Goal: Communication & Community: Answer question/provide support

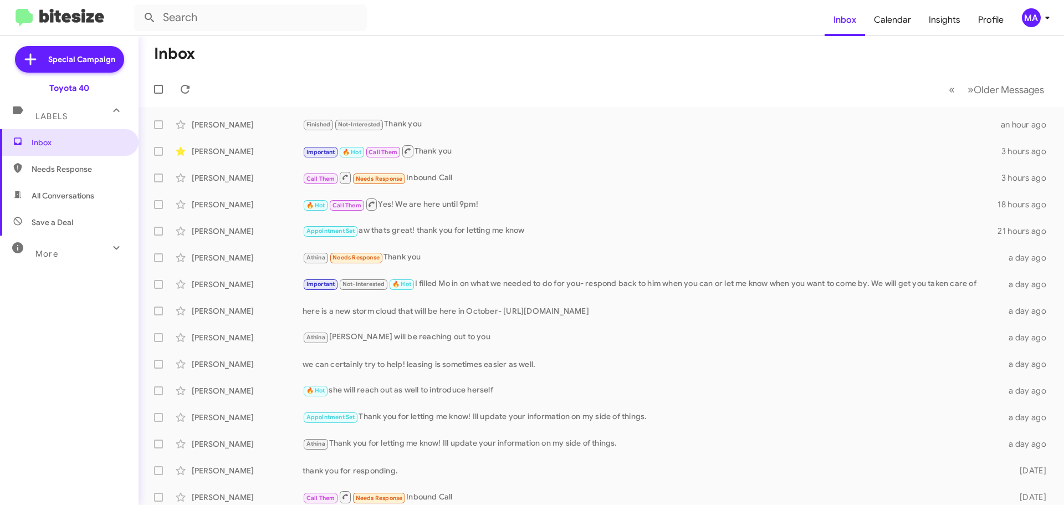
drag, startPoint x: 76, startPoint y: 167, endPoint x: 80, endPoint y: 180, distance: 13.3
click at [76, 167] on span "Needs Response" at bounding box center [79, 168] width 94 height 11
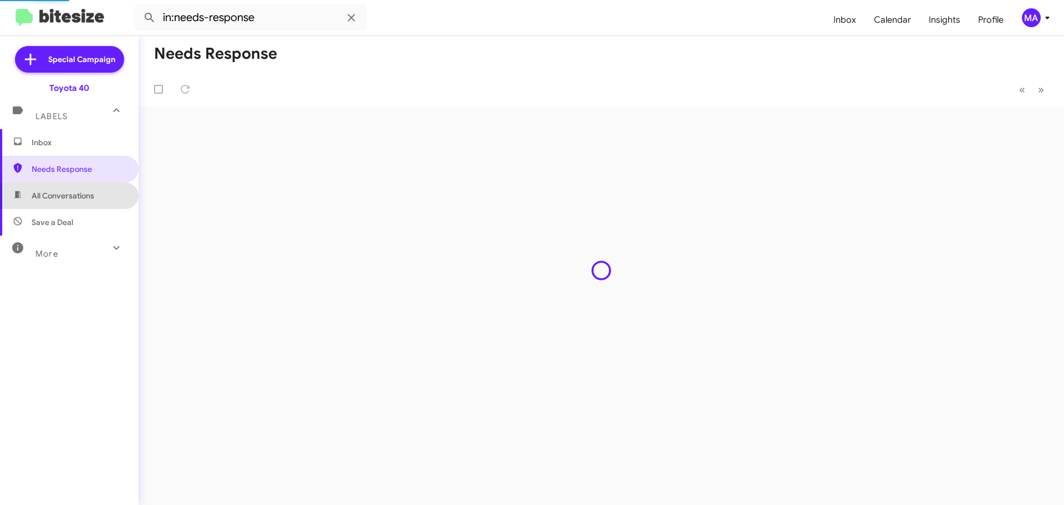
click at [84, 197] on span "All Conversations" at bounding box center [63, 195] width 63 height 11
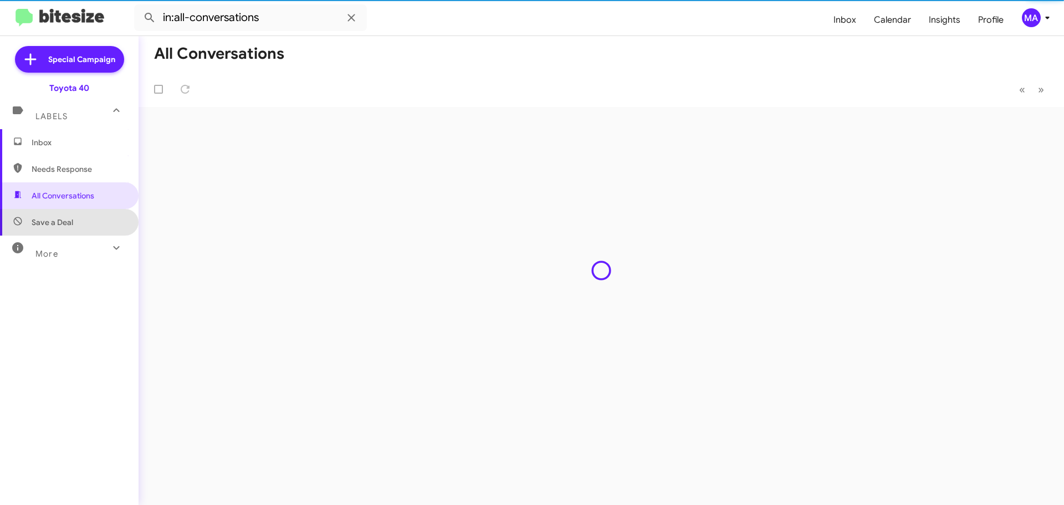
click at [86, 222] on span "Save a Deal" at bounding box center [69, 222] width 139 height 27
type input "in:not-interested"
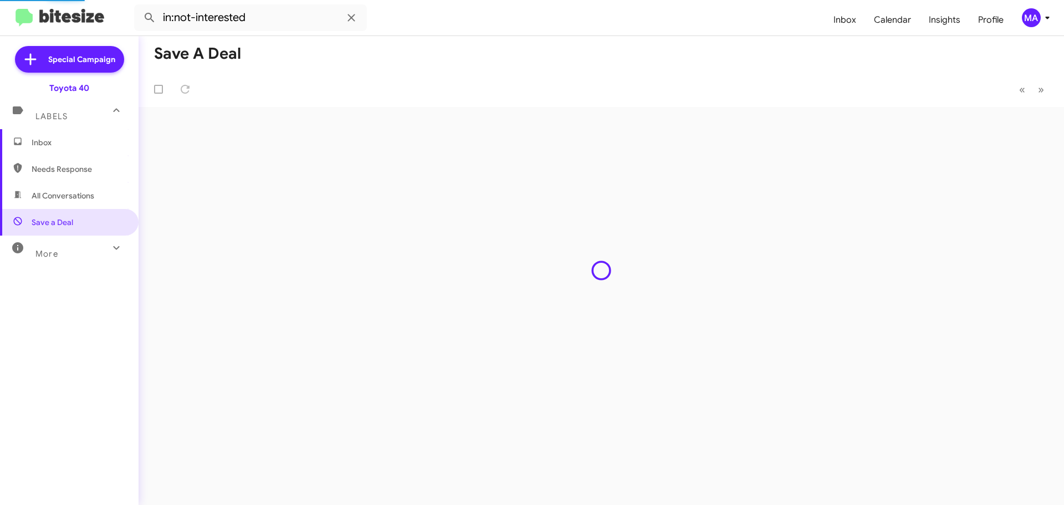
click at [64, 144] on span "Inbox" at bounding box center [79, 142] width 94 height 11
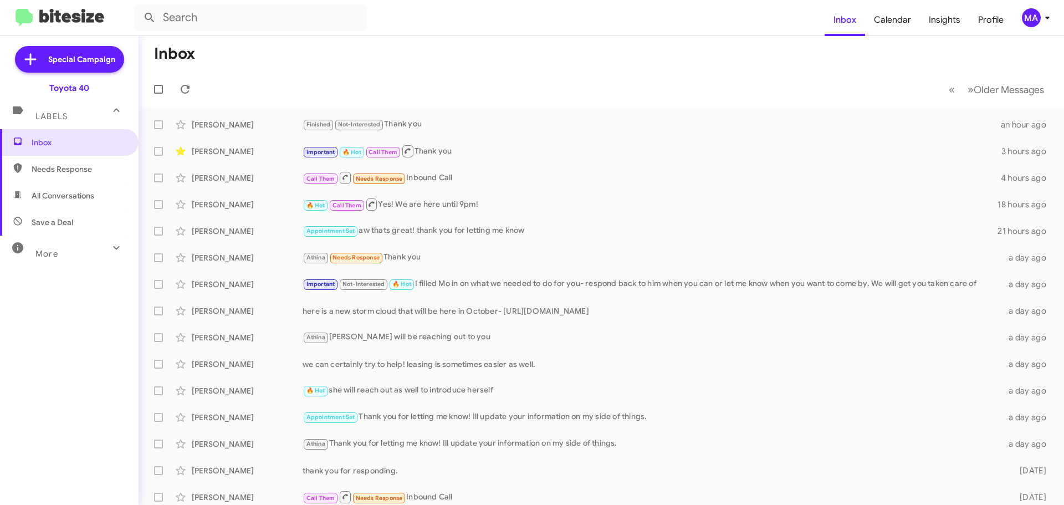
click at [67, 169] on span "Needs Response" at bounding box center [79, 168] width 94 height 11
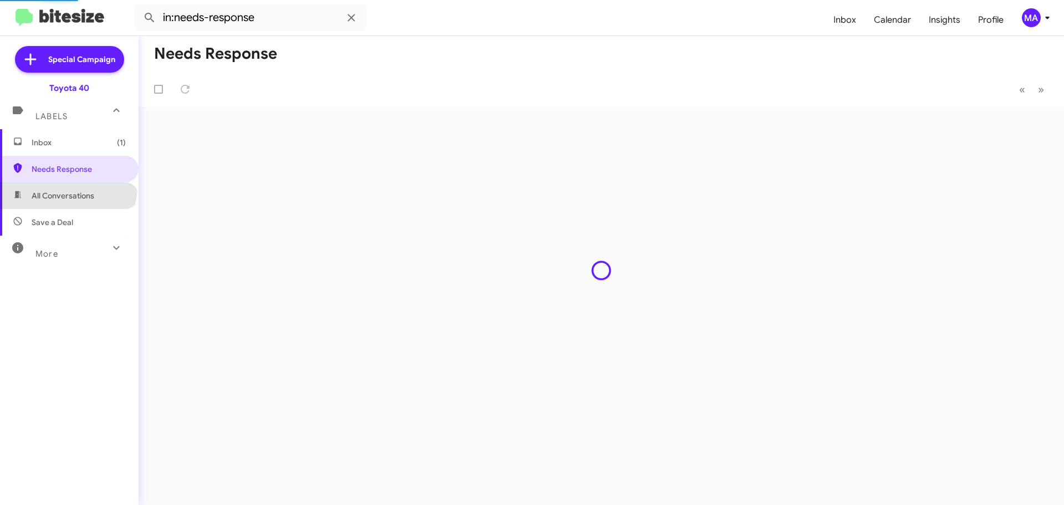
click at [67, 187] on span "All Conversations" at bounding box center [69, 195] width 139 height 27
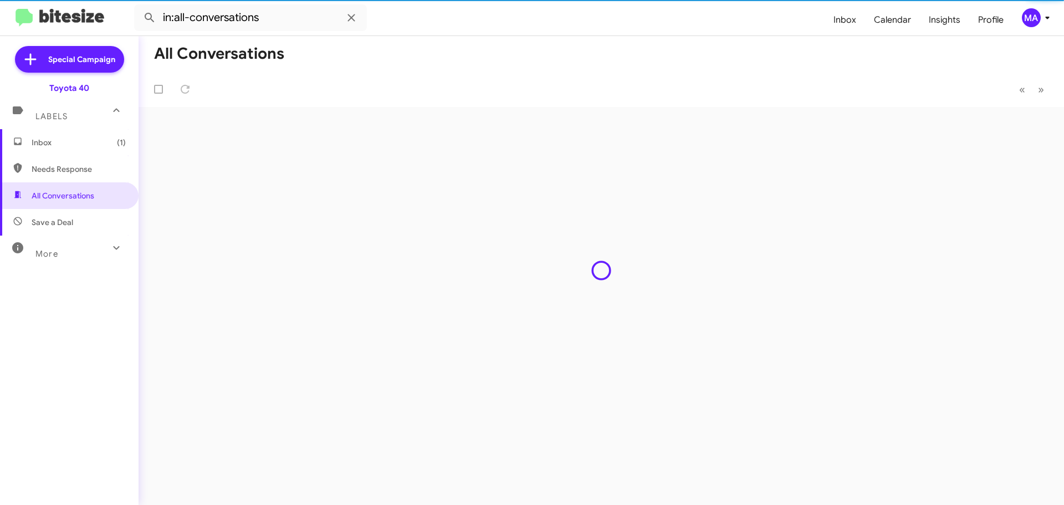
click at [69, 227] on span "Save a Deal" at bounding box center [53, 222] width 42 height 11
type input "in:not-interested"
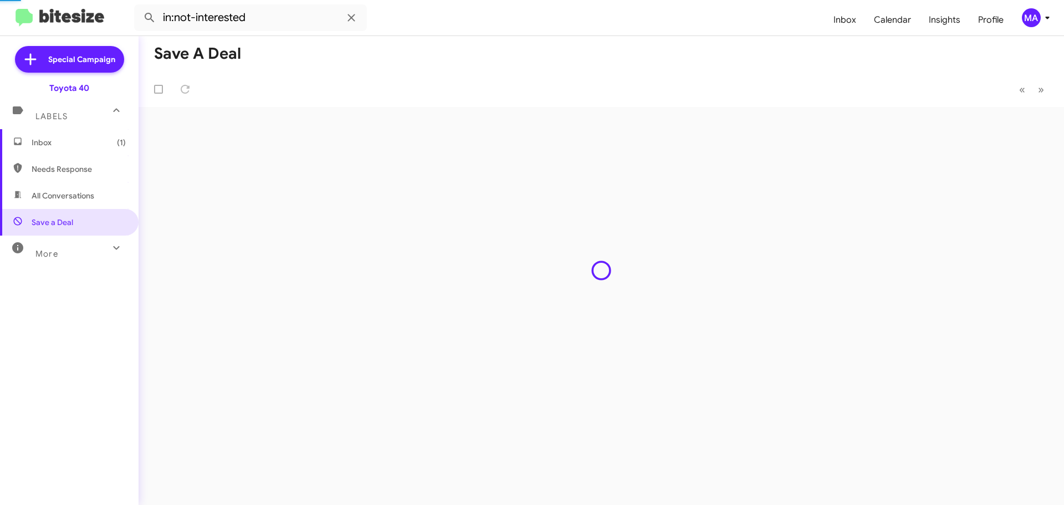
click at [50, 151] on span "Inbox (1)" at bounding box center [69, 142] width 139 height 27
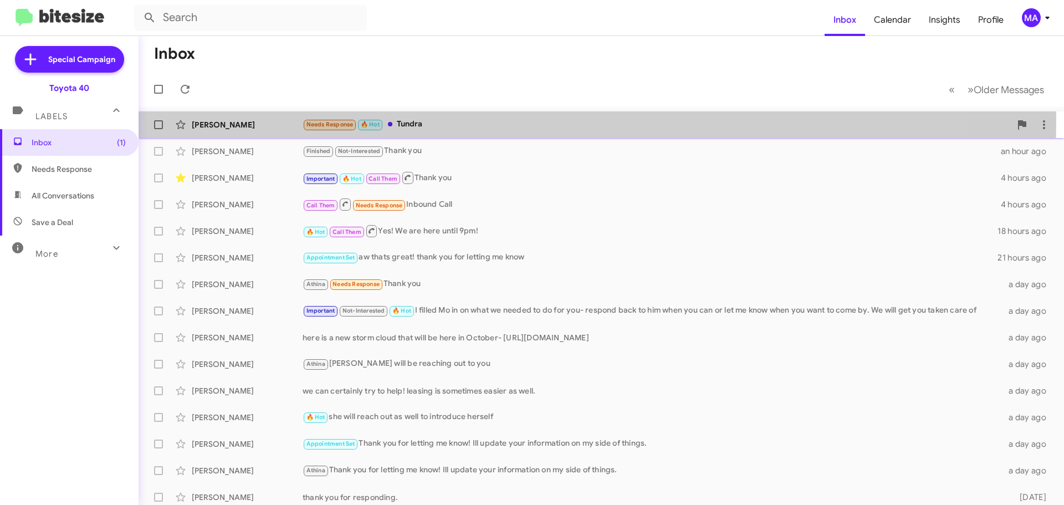
click at [447, 120] on div "Needs Response 🔥 Hot Tundra" at bounding box center [657, 124] width 708 height 13
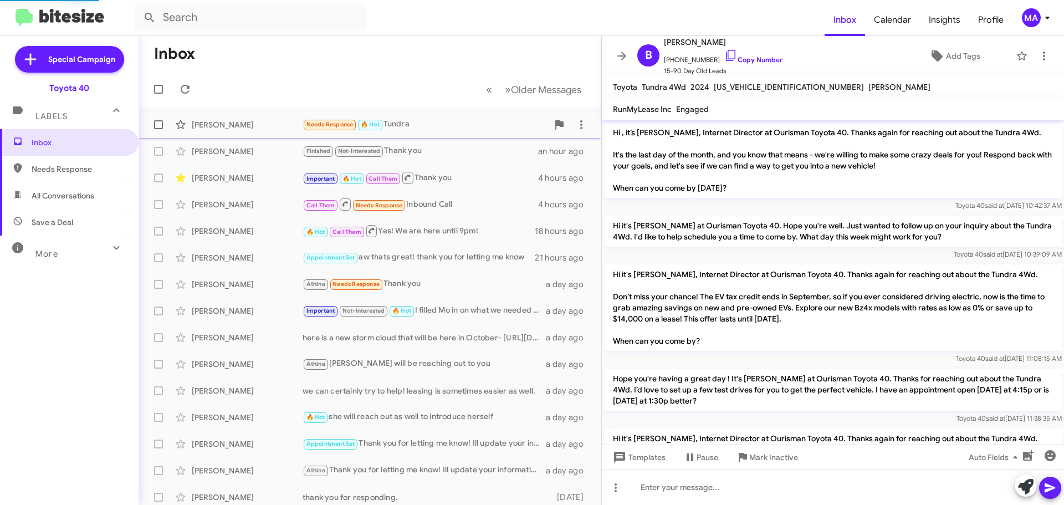
scroll to position [538, 0]
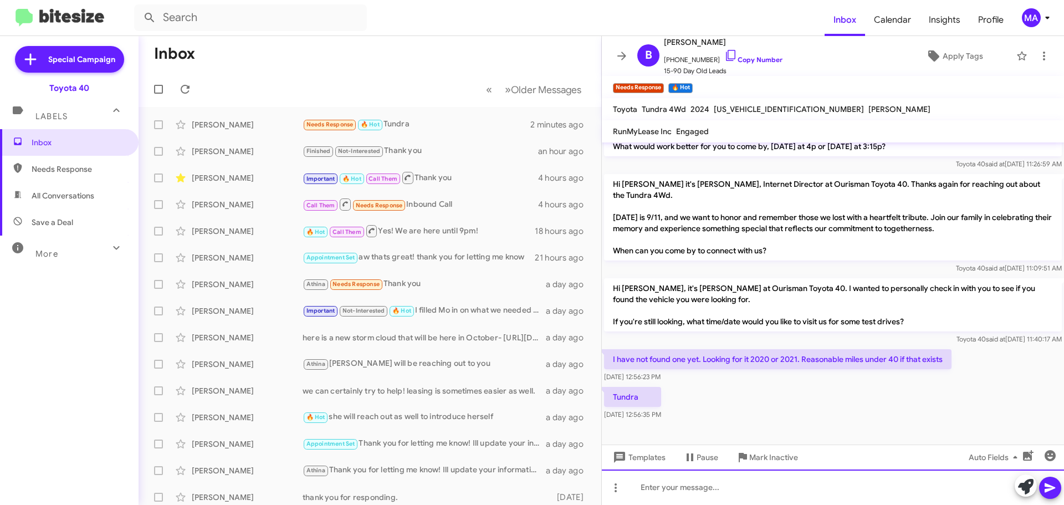
click at [664, 485] on div at bounding box center [833, 486] width 462 height 35
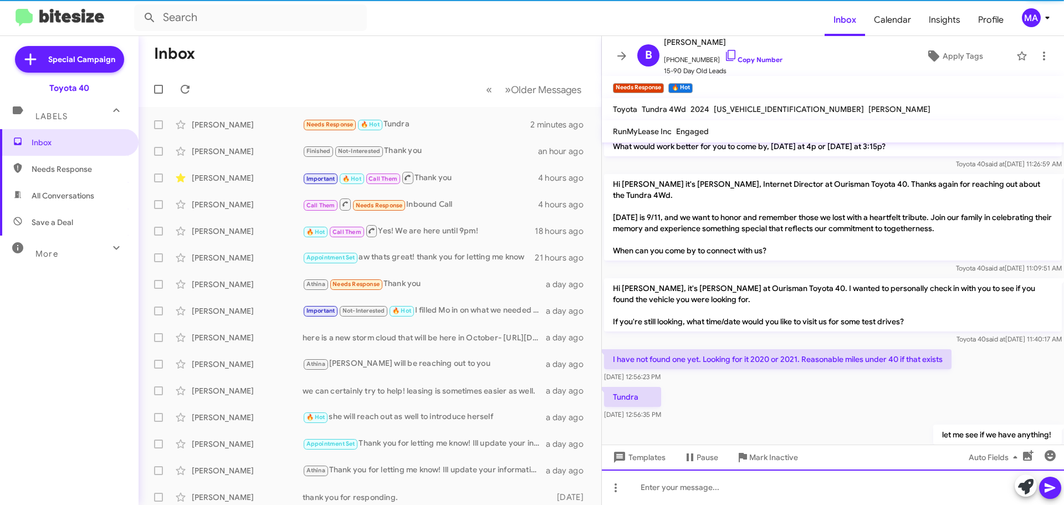
scroll to position [0, 0]
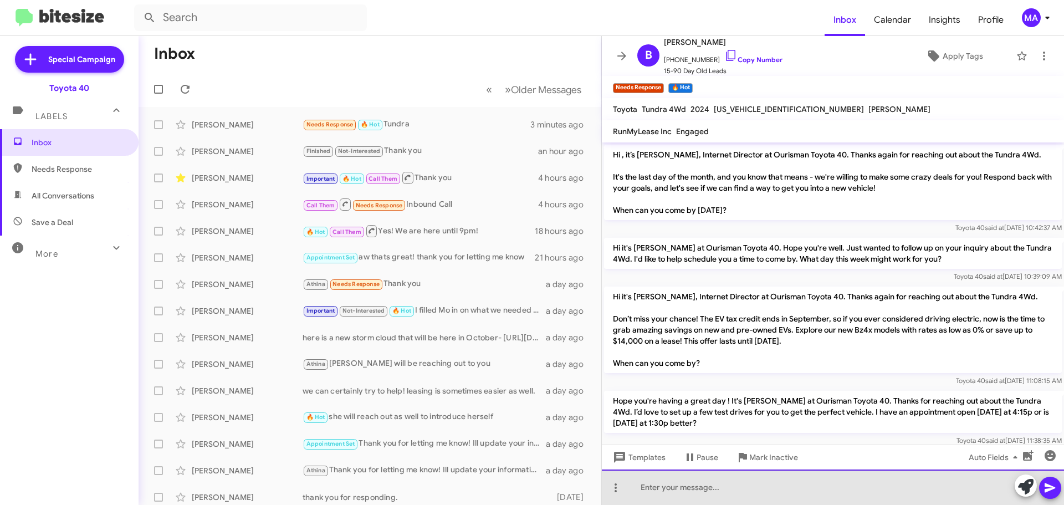
click at [657, 491] on div at bounding box center [833, 486] width 462 height 35
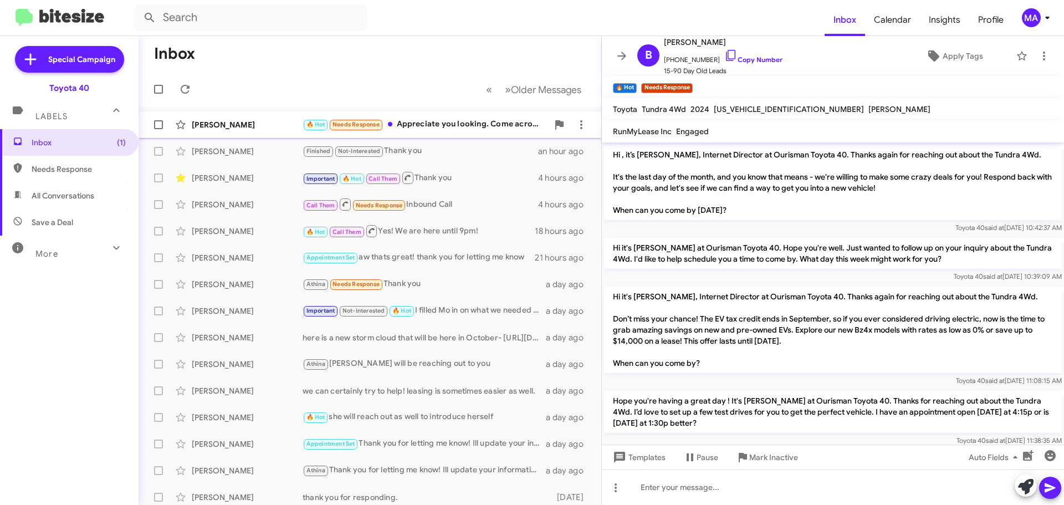
click at [476, 124] on div "🔥 Hot Needs Response Appreciate you looking. Come across one. Hit me back. Than…" at bounding box center [425, 124] width 245 height 13
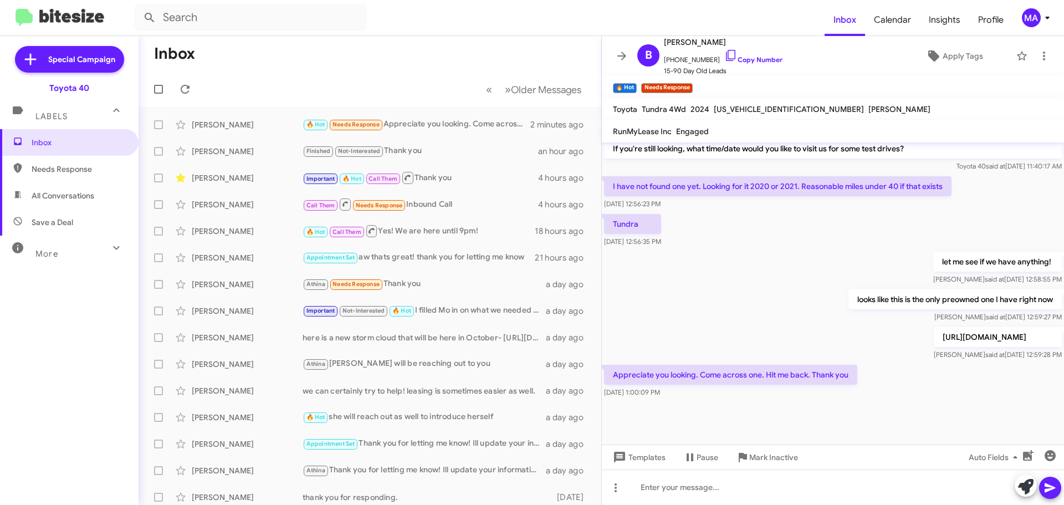
scroll to position [722, 0]
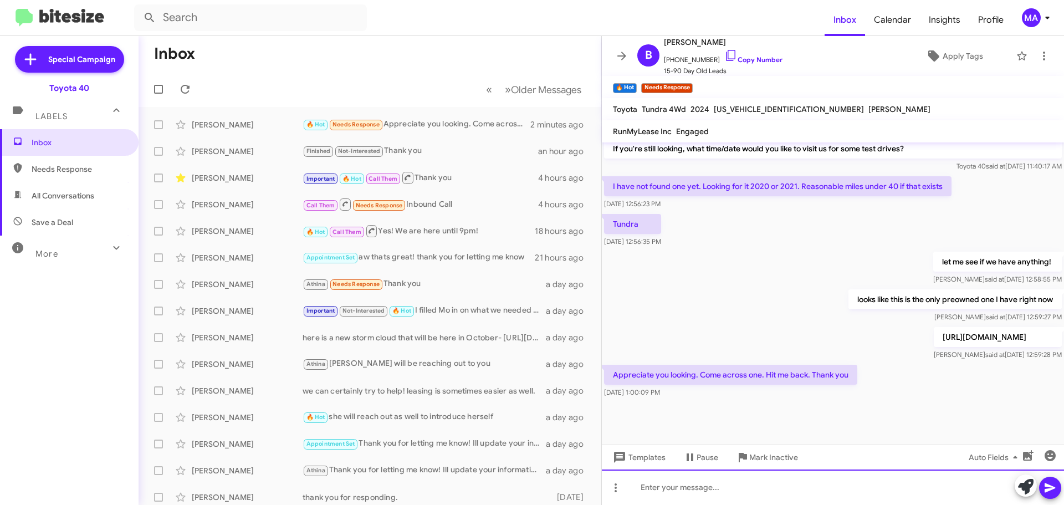
click at [732, 486] on div at bounding box center [833, 486] width 462 height 35
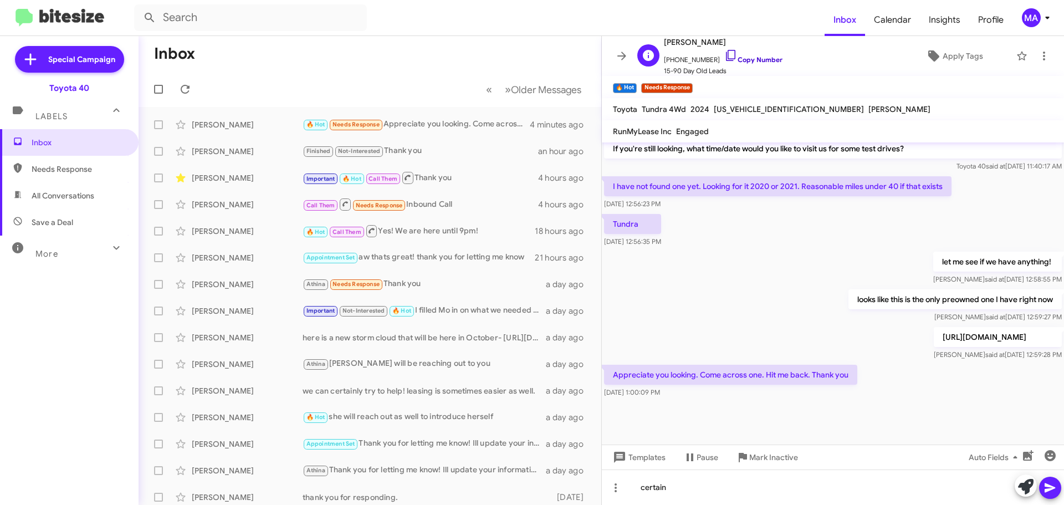
click at [726, 53] on icon at bounding box center [730, 55] width 9 height 11
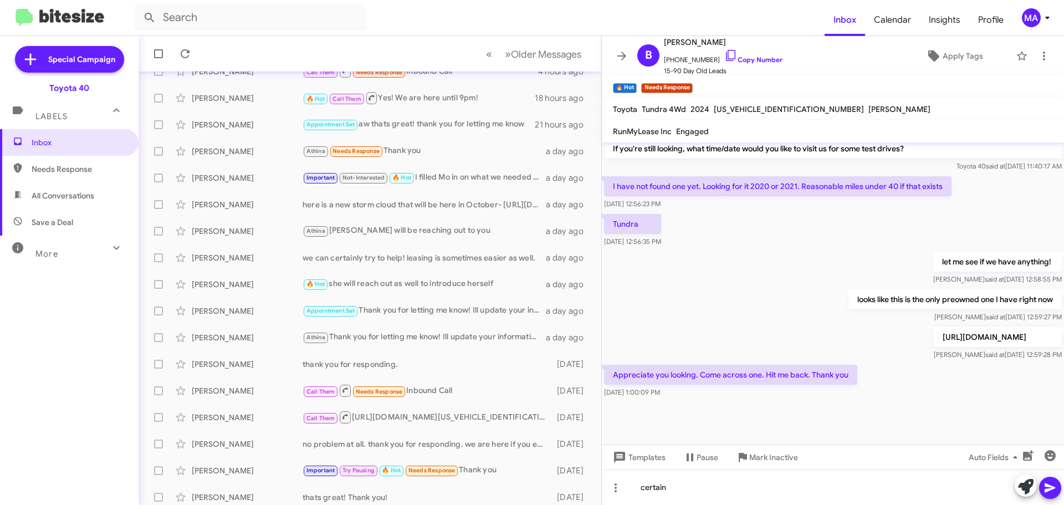
scroll to position [139, 0]
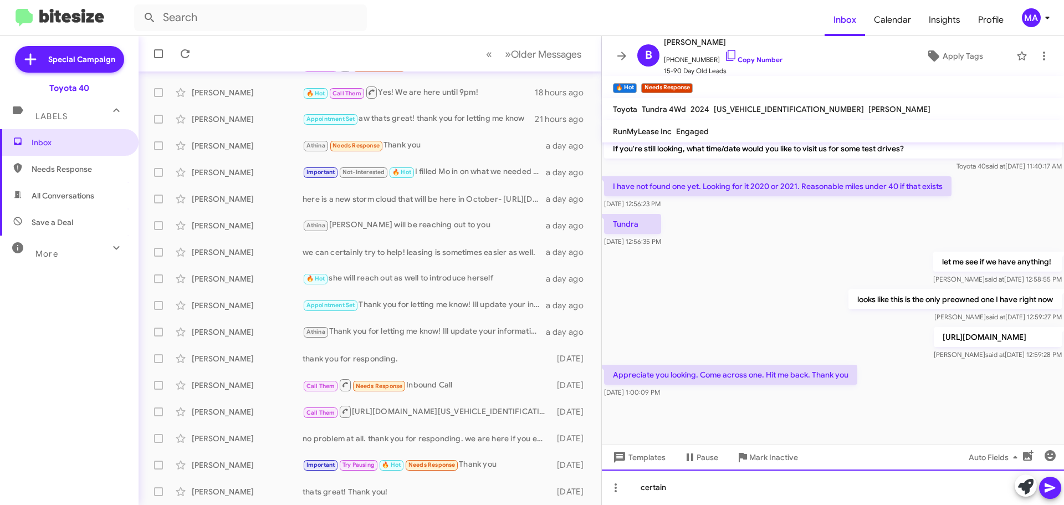
click at [686, 494] on div "certain" at bounding box center [833, 486] width 462 height 35
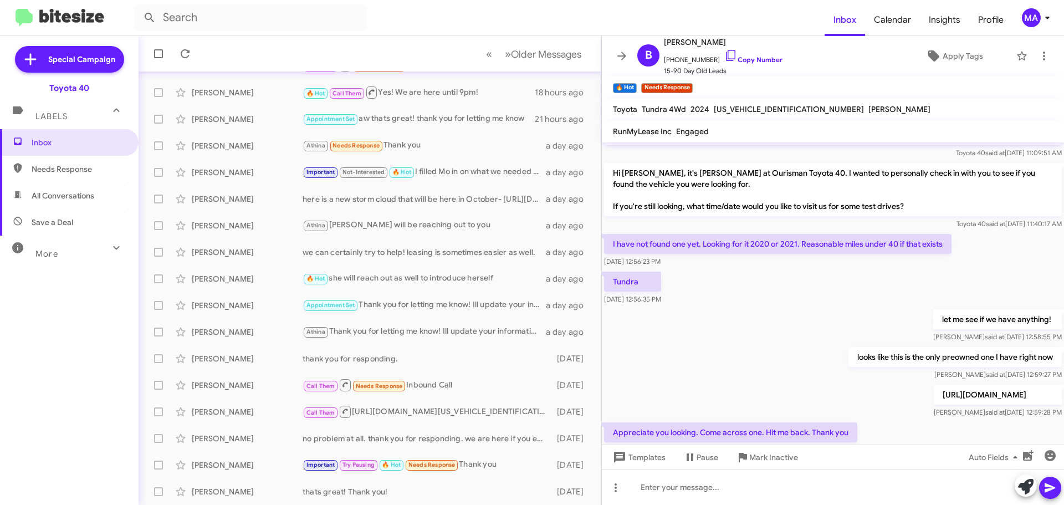
scroll to position [652, 0]
drag, startPoint x: 693, startPoint y: 311, endPoint x: 609, endPoint y: 209, distance: 132.0
copy div "If you're still looking, what time/date would you like to visit us for some tes…"
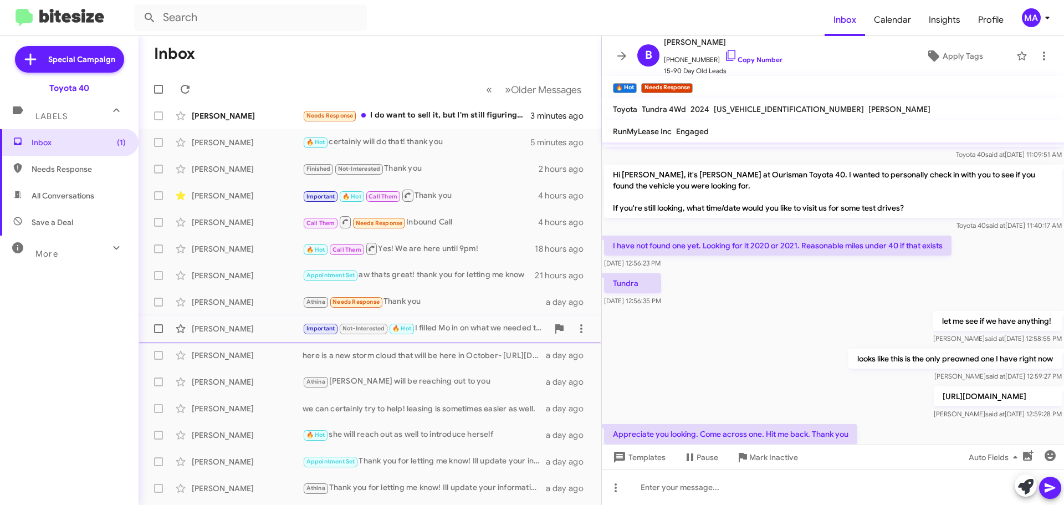
scroll to position [0, 0]
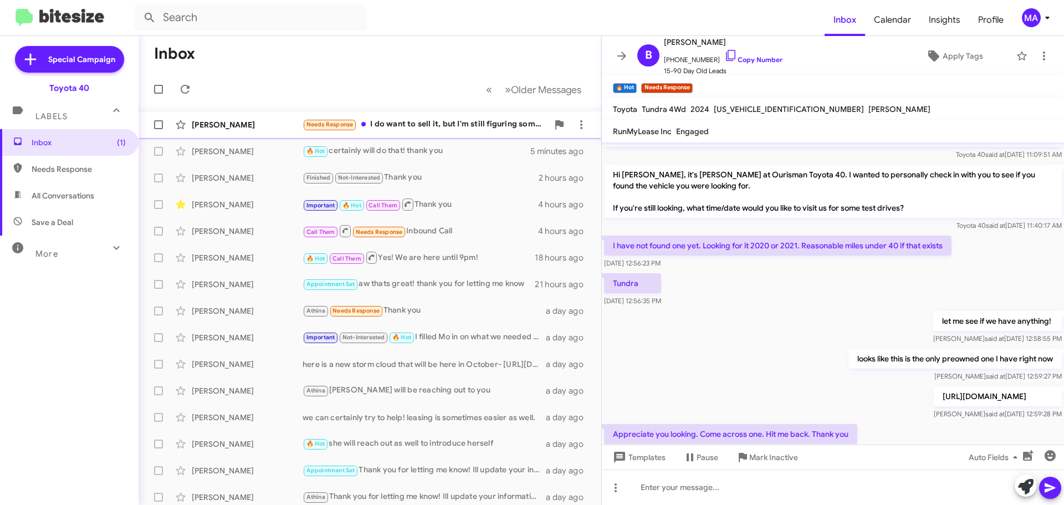
click at [390, 120] on div "Needs Response I do want to sell it, but I'm still figuring some stuff out. I s…" at bounding box center [425, 124] width 245 height 13
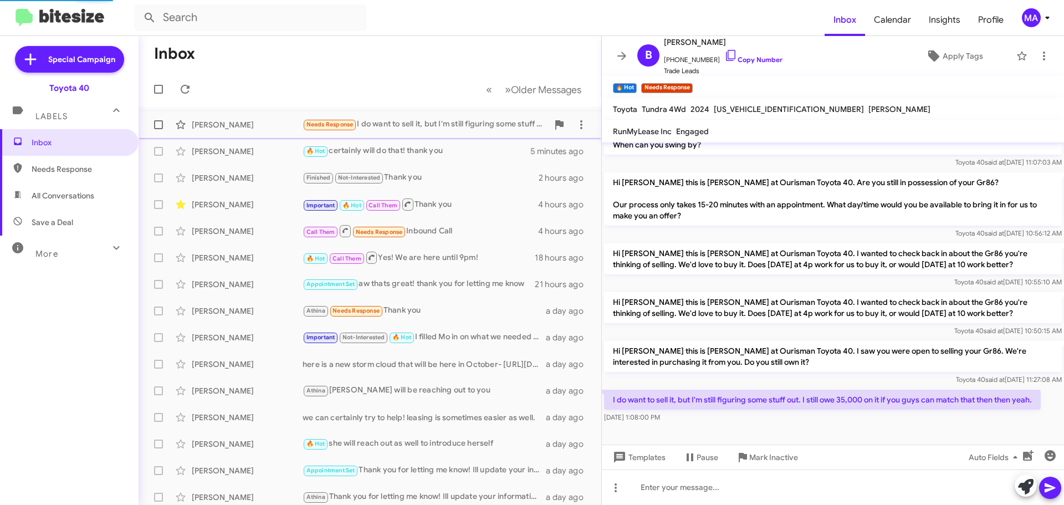
scroll to position [181, 0]
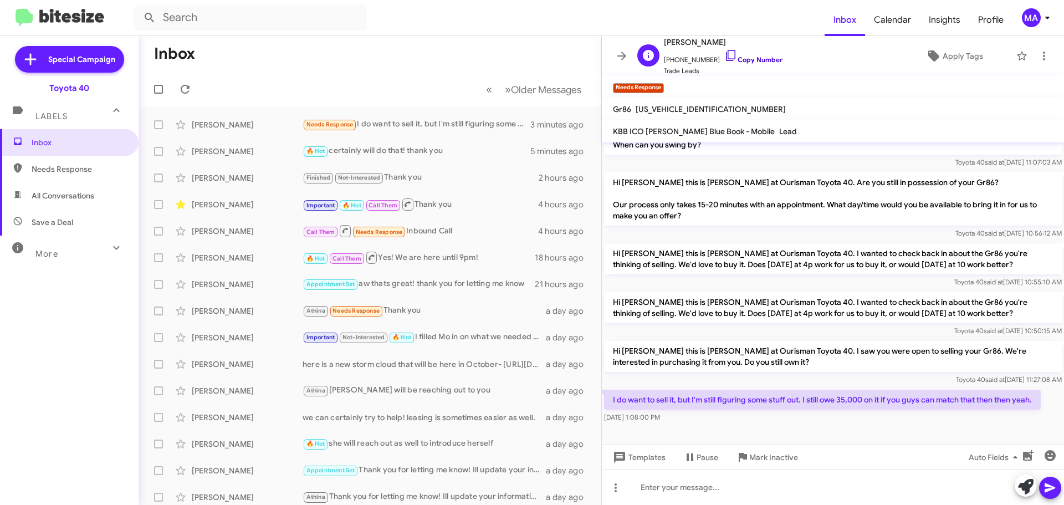
click at [724, 57] on icon at bounding box center [730, 55] width 13 height 13
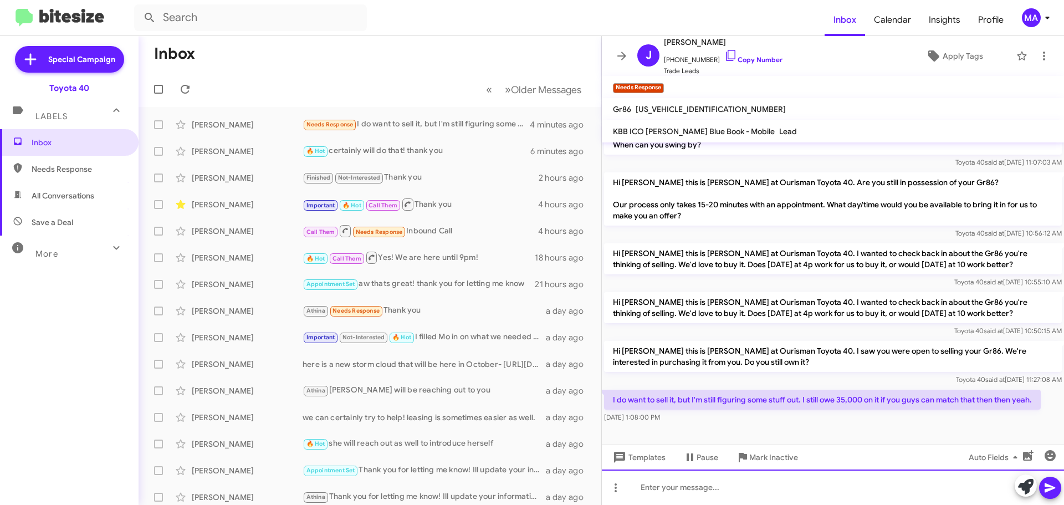
click at [693, 486] on div at bounding box center [833, 486] width 462 height 35
click at [692, 485] on div at bounding box center [833, 486] width 462 height 35
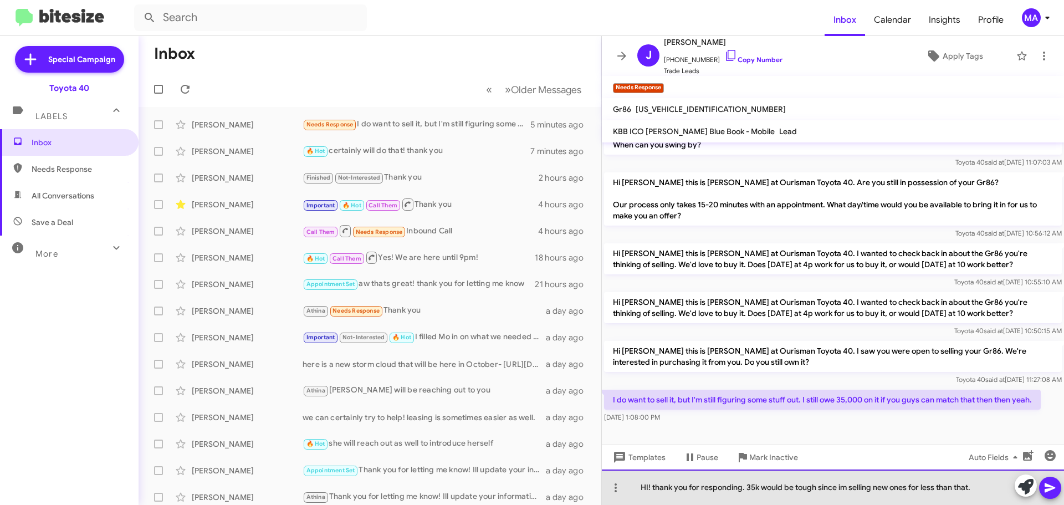
click at [981, 489] on div "HI! thank you for responding. 35k would be tough since im selling new ones for …" at bounding box center [833, 486] width 462 height 35
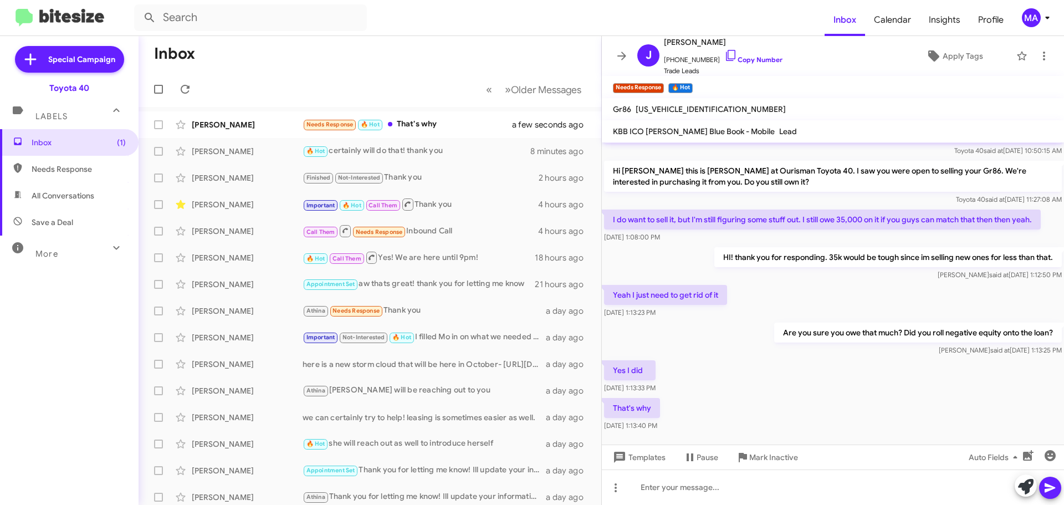
scroll to position [383, 0]
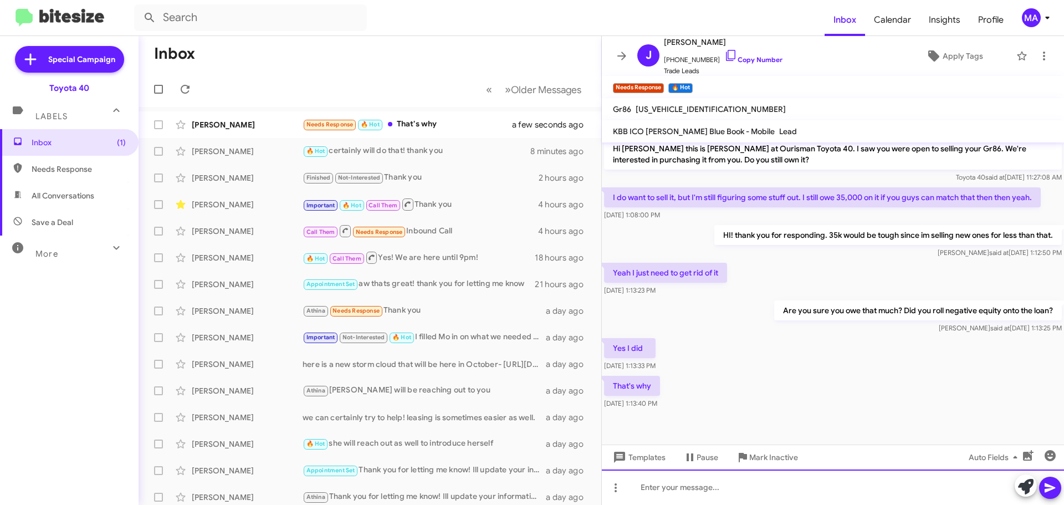
click at [714, 494] on div at bounding box center [833, 486] width 462 height 35
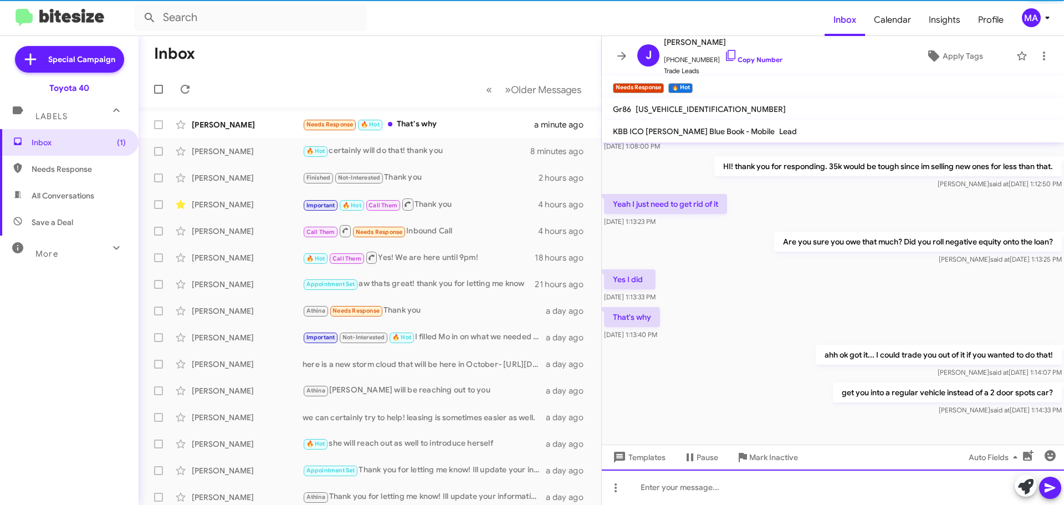
scroll to position [464, 0]
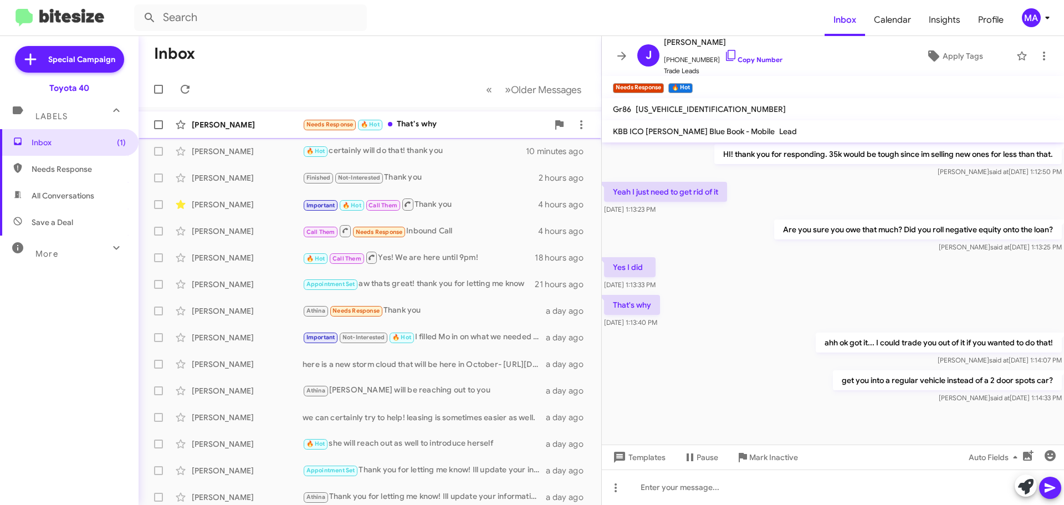
click at [426, 120] on div "Needs Response 🔥 Hot That's why" at bounding box center [425, 124] width 245 height 13
click at [41, 231] on span "Save a Deal" at bounding box center [69, 222] width 139 height 27
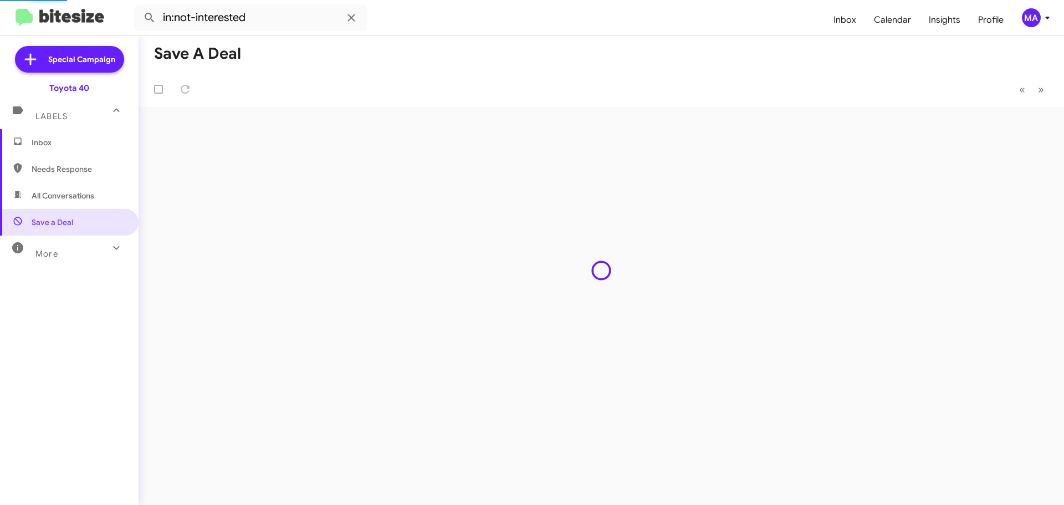
click at [54, 196] on span "All Conversations" at bounding box center [63, 195] width 63 height 11
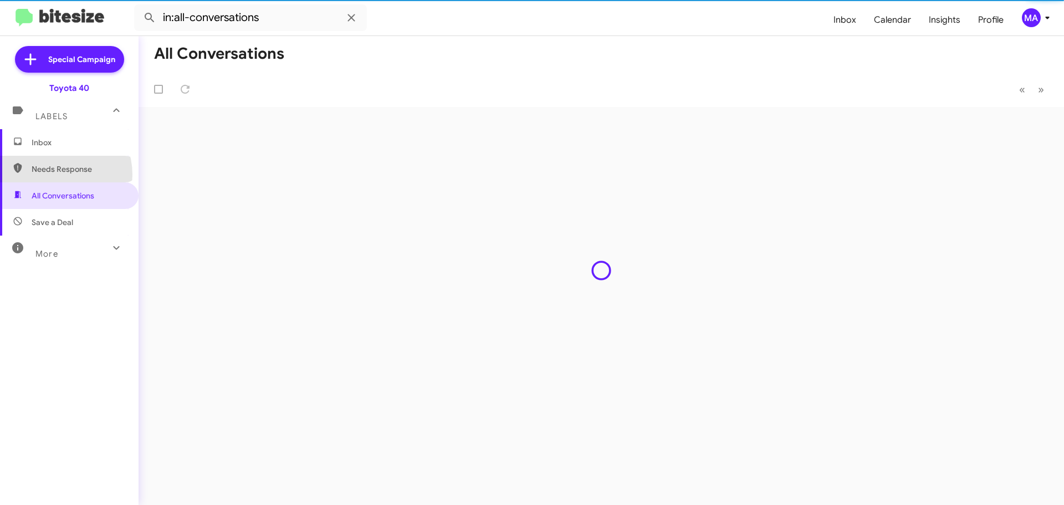
click at [54, 175] on span "Needs Response" at bounding box center [69, 169] width 139 height 27
type input "in:needs-response"
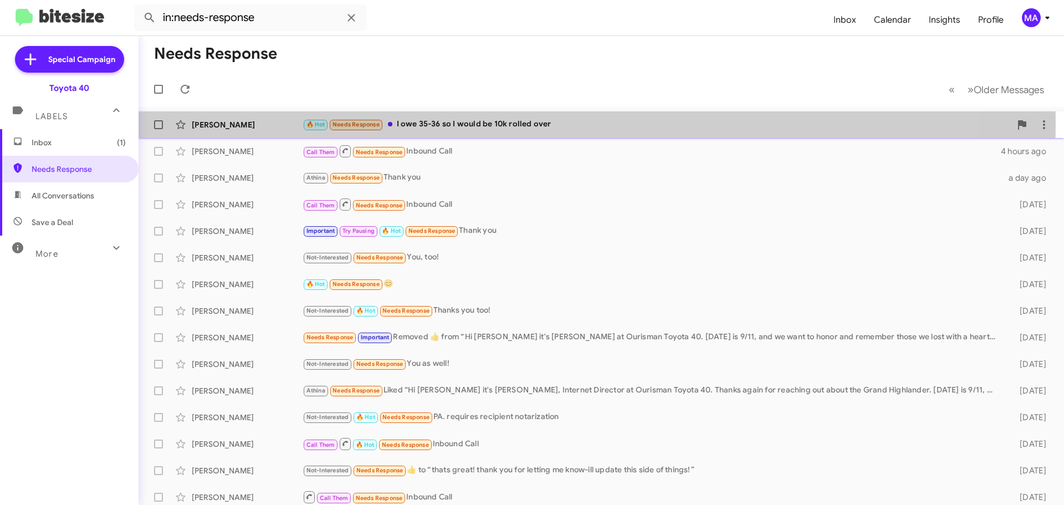
click at [524, 126] on div "🔥 Hot Needs Response I owe 35-36 so I would be 10k rolled over" at bounding box center [657, 124] width 708 height 13
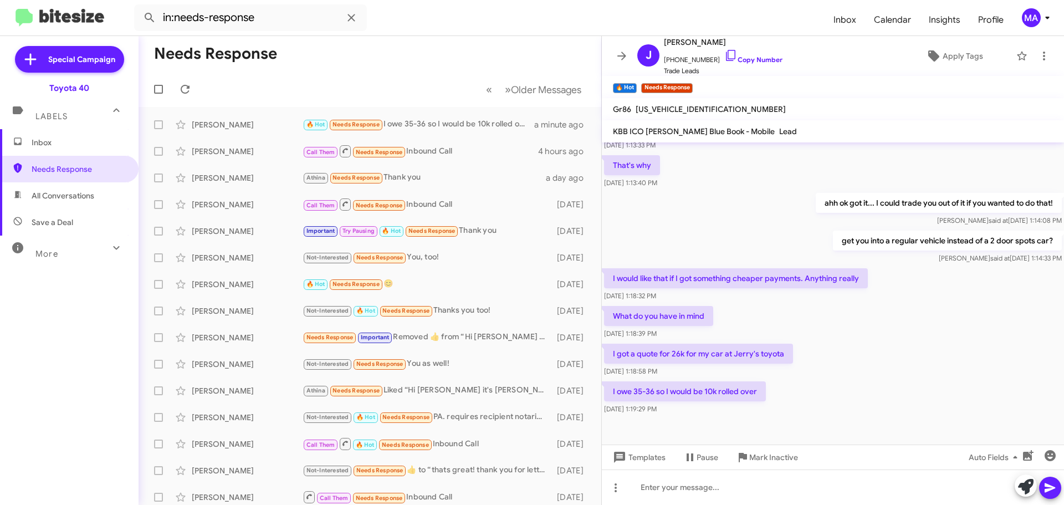
scroll to position [626, 0]
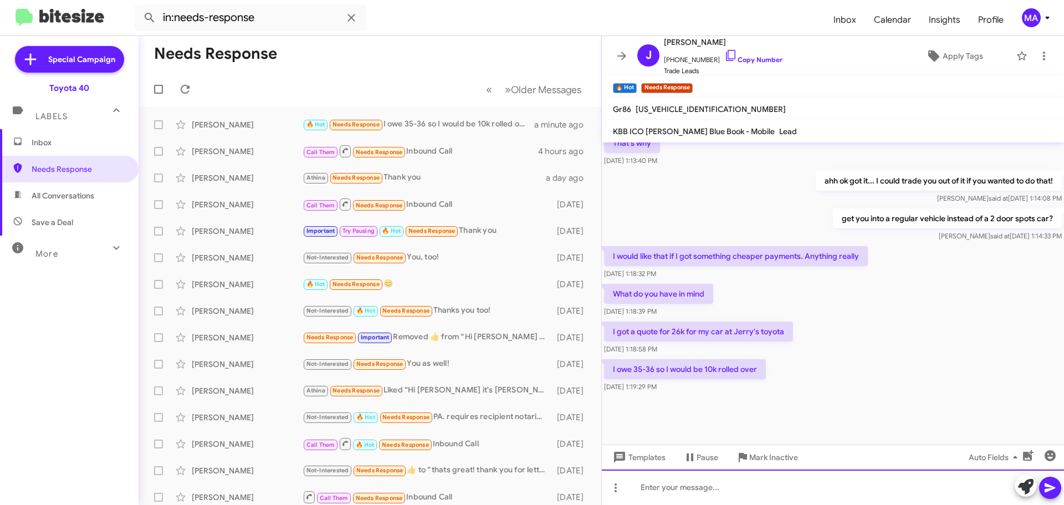
click at [735, 489] on div at bounding box center [833, 486] width 462 height 35
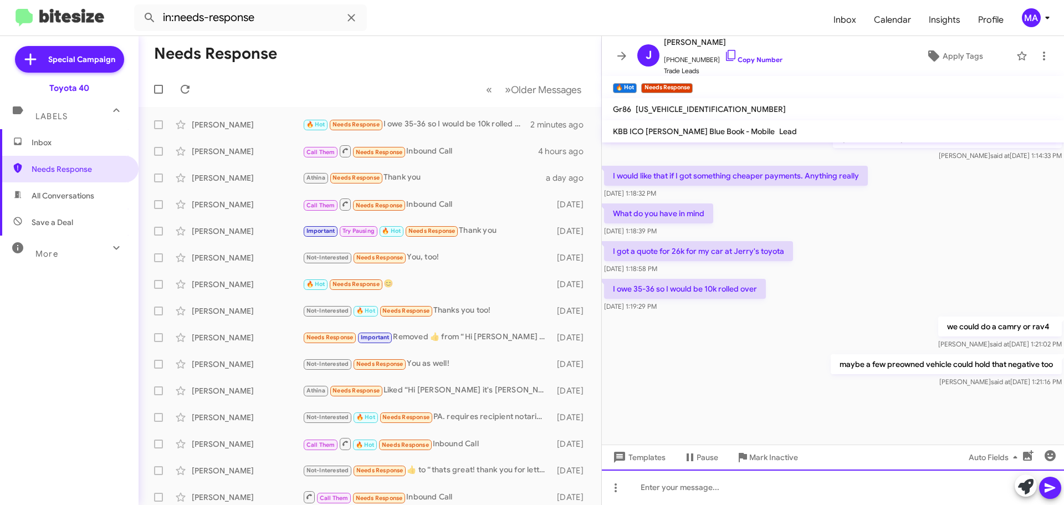
scroll to position [706, 0]
click at [735, 489] on div "you have options" at bounding box center [833, 486] width 462 height 35
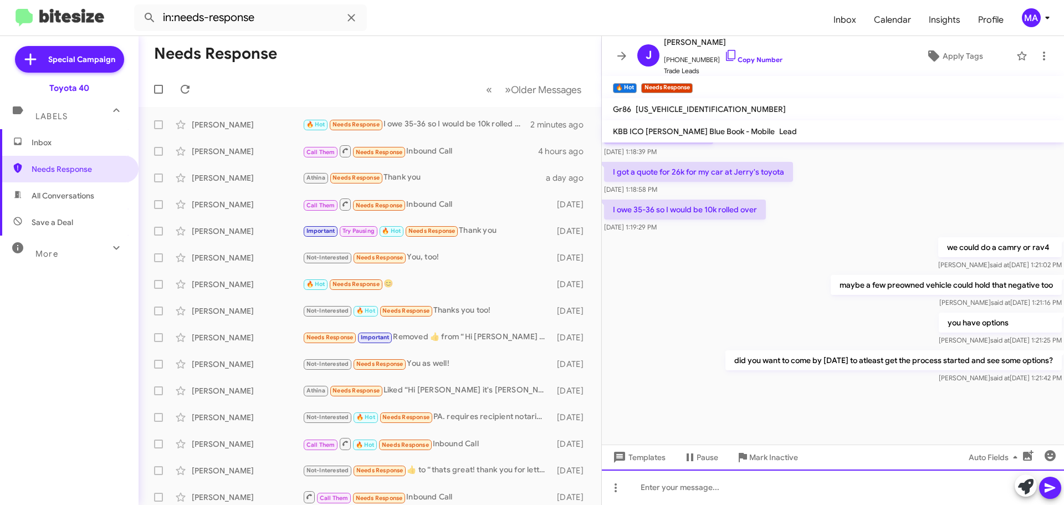
scroll to position [787, 0]
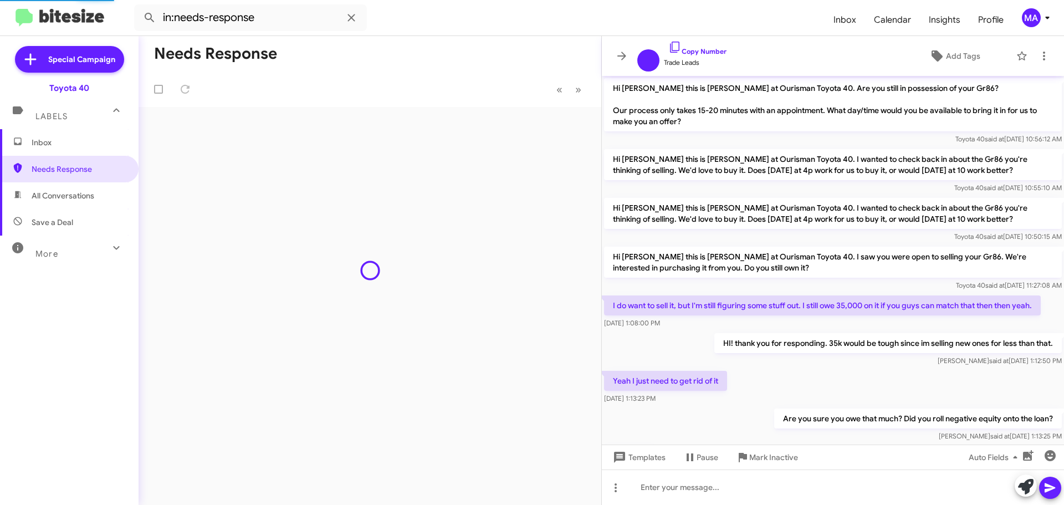
scroll to position [507, 0]
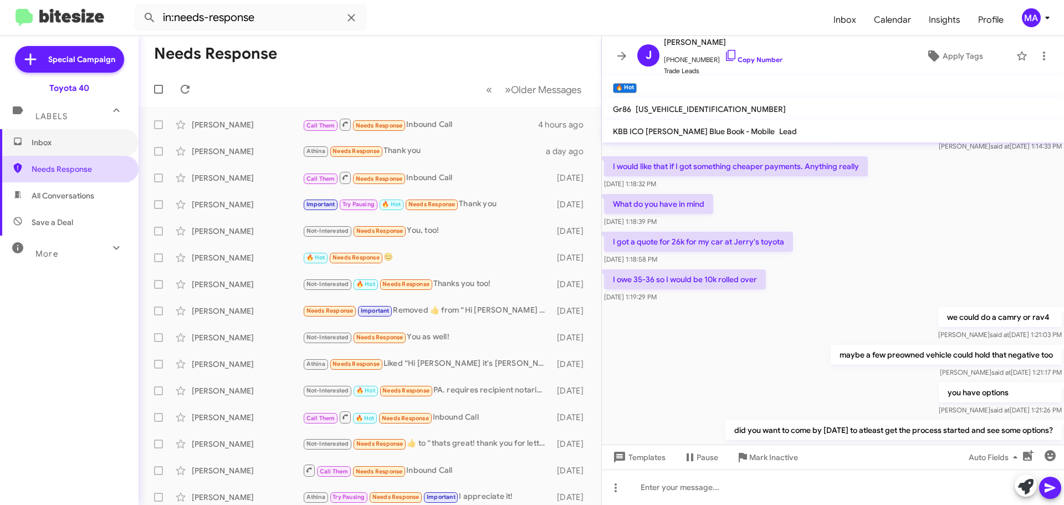
drag, startPoint x: 54, startPoint y: 153, endPoint x: 54, endPoint y: 160, distance: 6.6
click at [54, 153] on span "Inbox" at bounding box center [69, 142] width 139 height 27
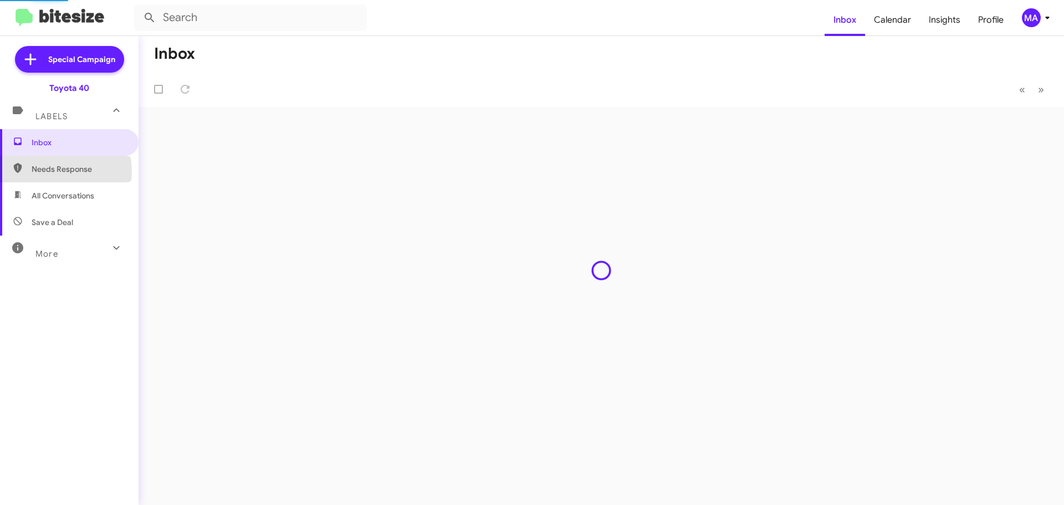
click at [58, 171] on span "Needs Response" at bounding box center [79, 168] width 94 height 11
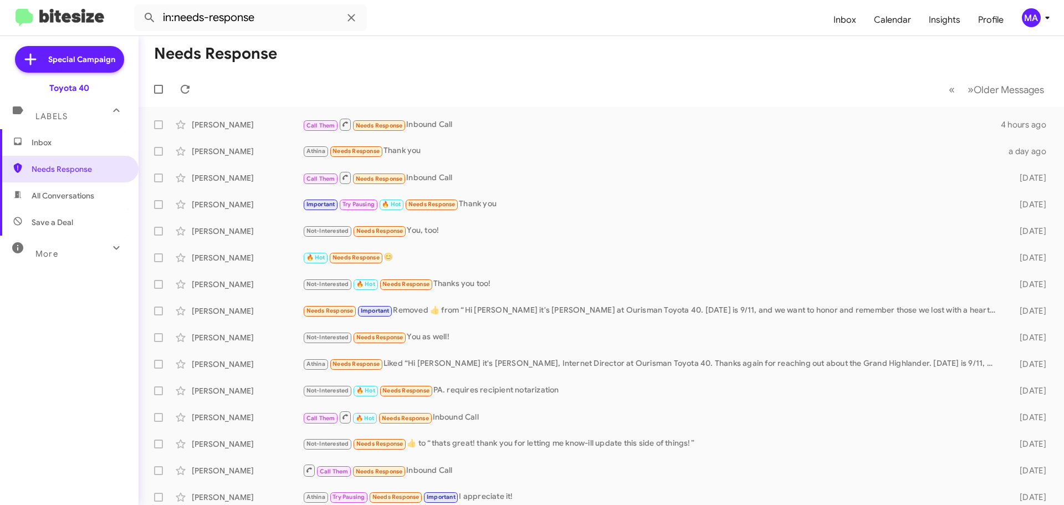
click at [62, 198] on span "All Conversations" at bounding box center [63, 195] width 63 height 11
type input "in:all-conversations"
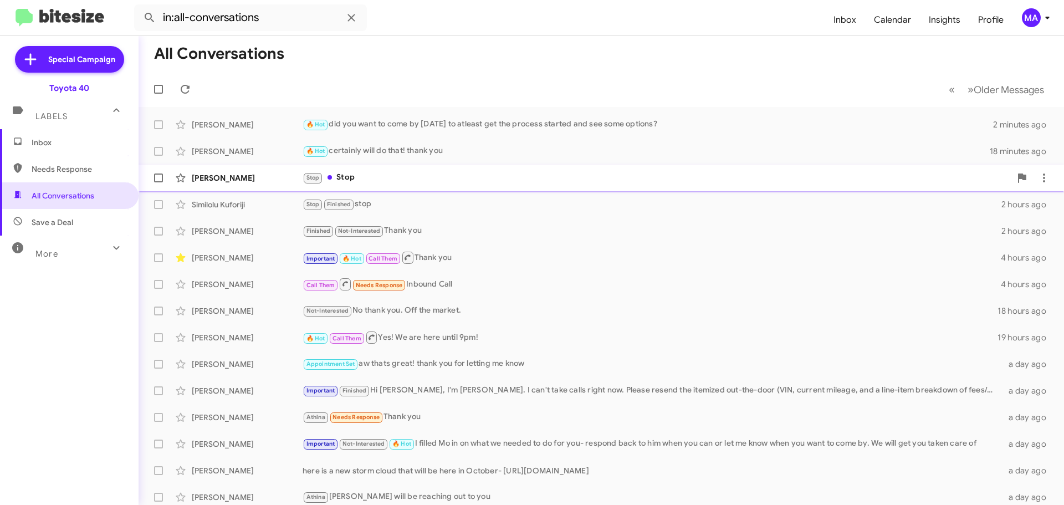
click at [345, 181] on div "Stop Stop" at bounding box center [657, 177] width 708 height 13
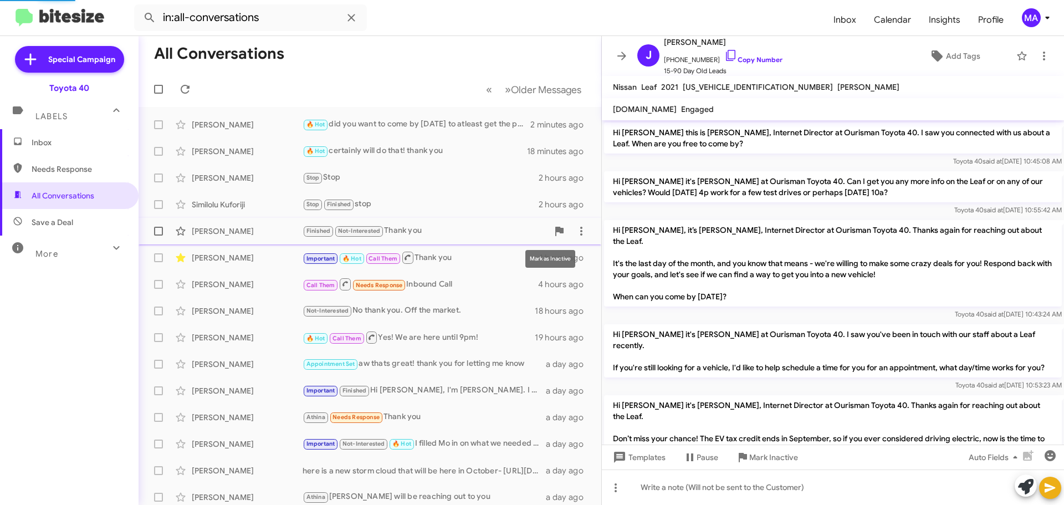
scroll to position [567, 0]
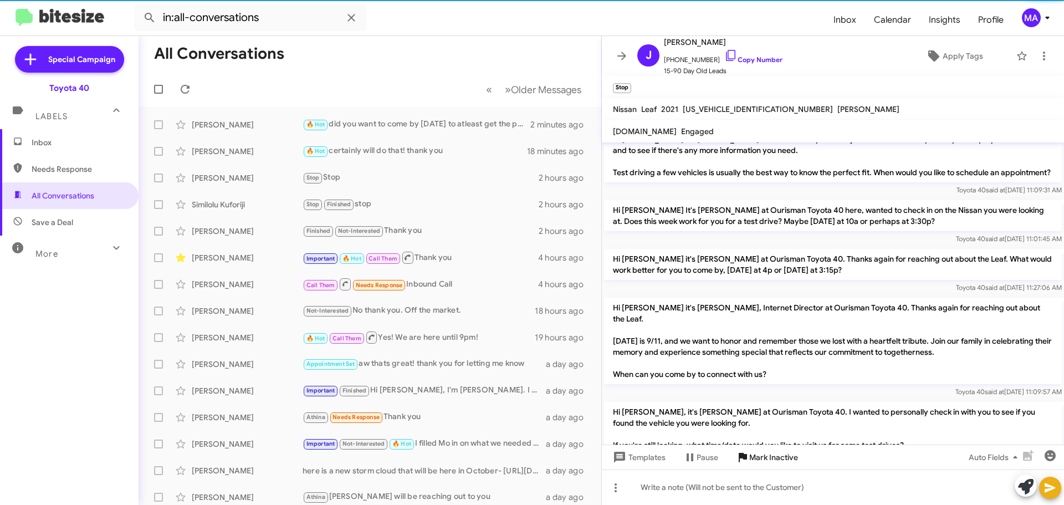
click at [775, 457] on span "Mark Inactive" at bounding box center [773, 457] width 49 height 20
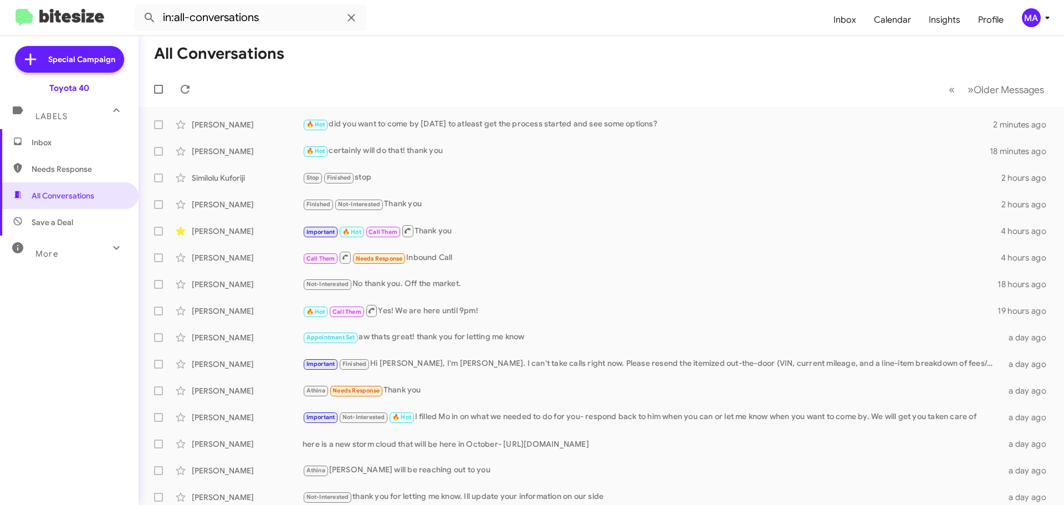
click at [55, 140] on span "Inbox" at bounding box center [79, 142] width 94 height 11
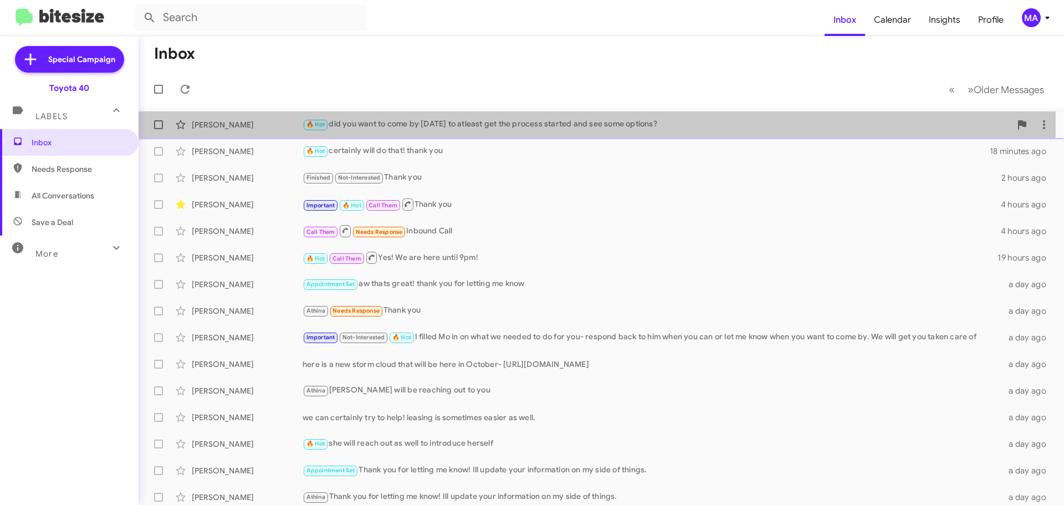
click at [455, 123] on div "🔥 Hot did you want to come by today to atleast get the process started and see …" at bounding box center [657, 124] width 708 height 13
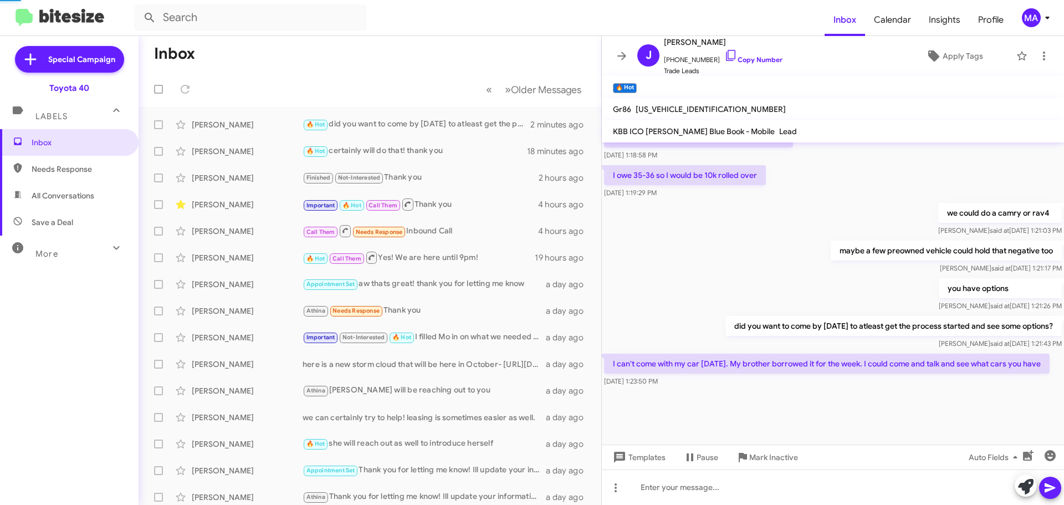
scroll to position [540, 0]
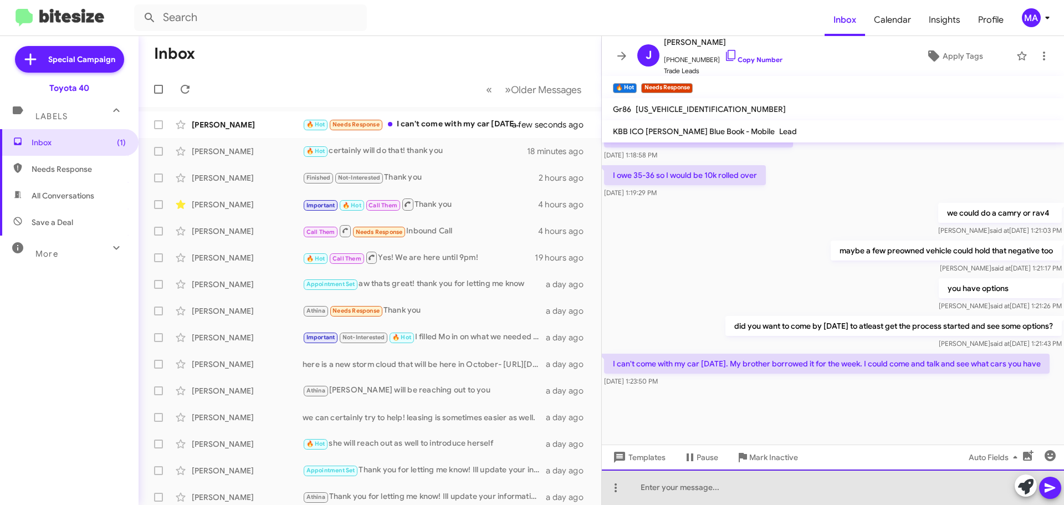
click at [729, 488] on div at bounding box center [833, 486] width 462 height 35
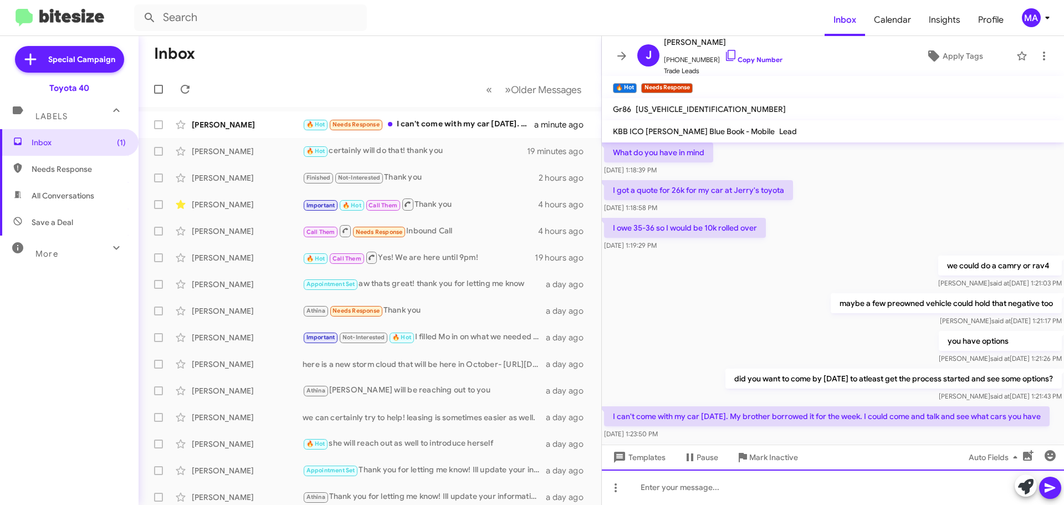
scroll to position [879, 0]
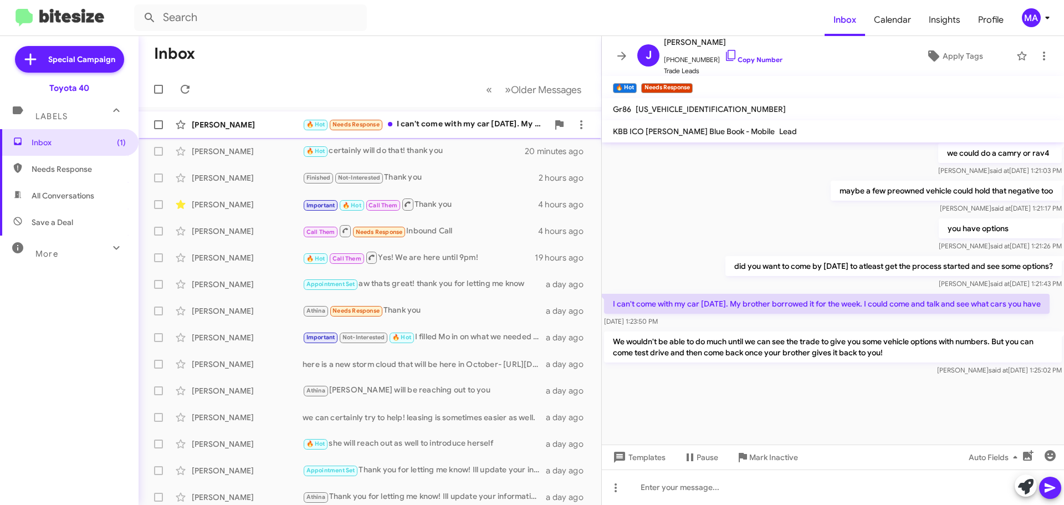
click at [468, 119] on div "🔥 Hot Needs Response I can't come with my car today. My brother borrowed it for…" at bounding box center [425, 124] width 245 height 13
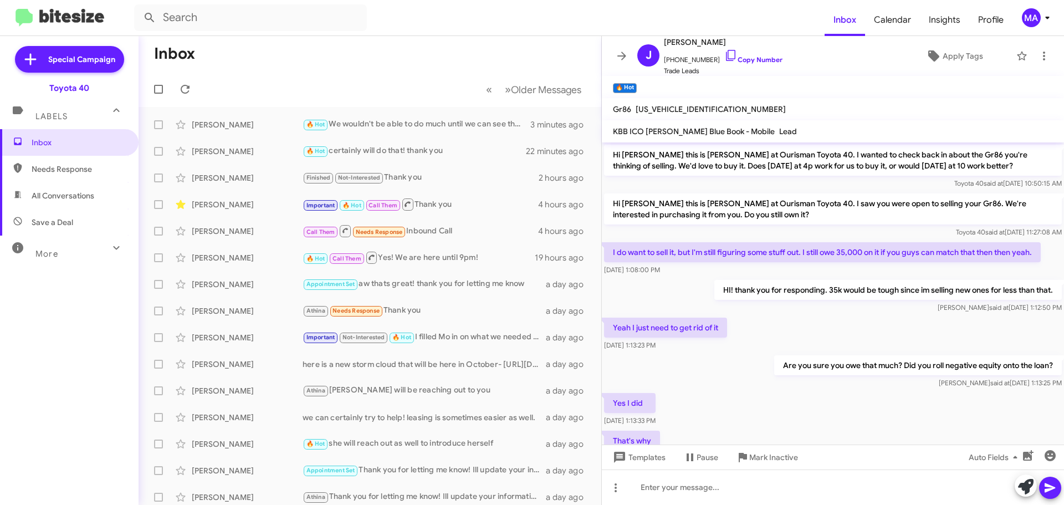
scroll to position [540, 0]
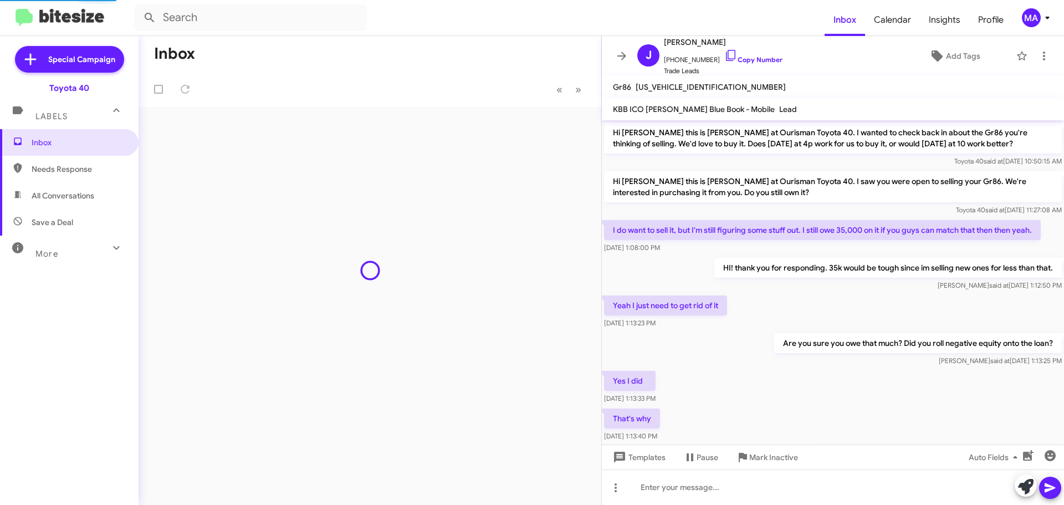
scroll to position [518, 0]
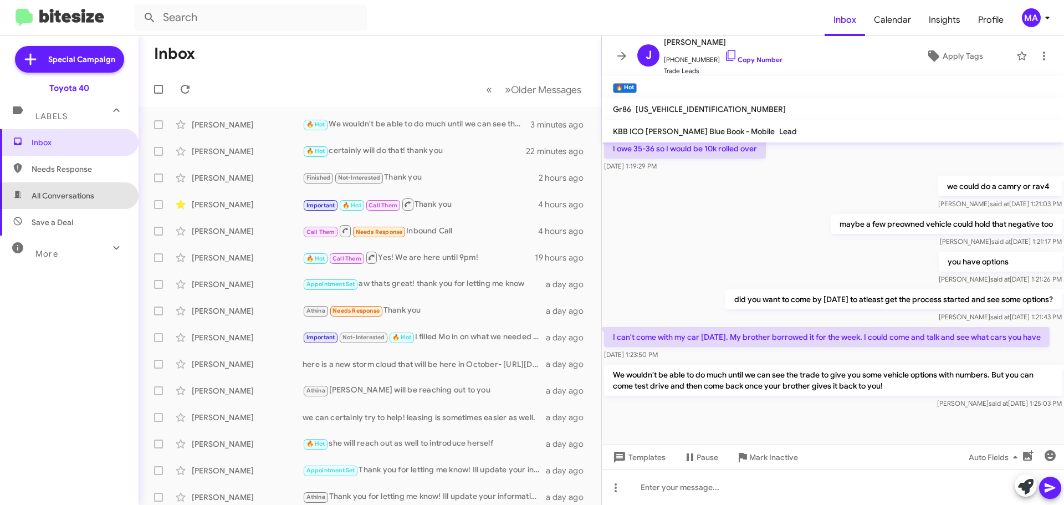
click at [78, 193] on span "All Conversations" at bounding box center [63, 195] width 63 height 11
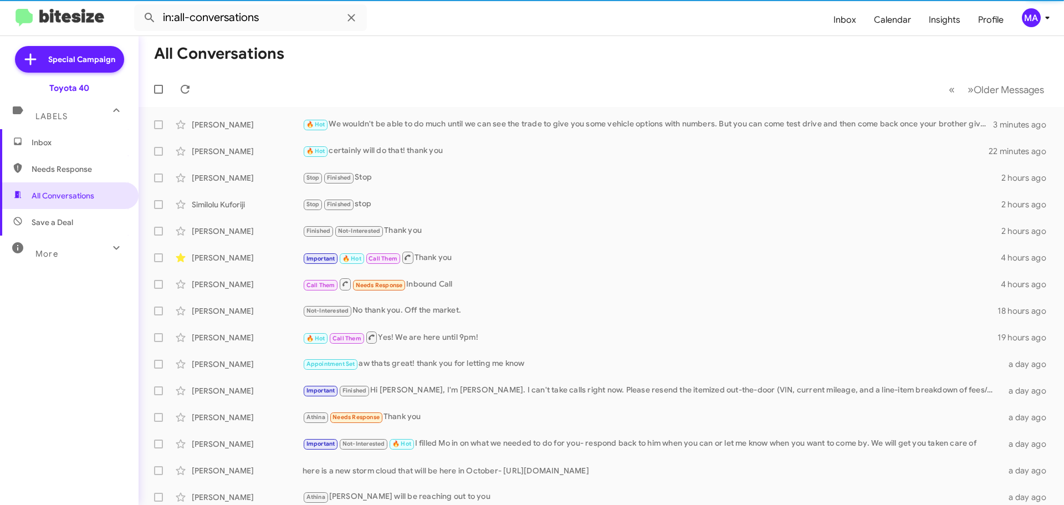
click at [76, 222] on span "Save a Deal" at bounding box center [69, 222] width 139 height 27
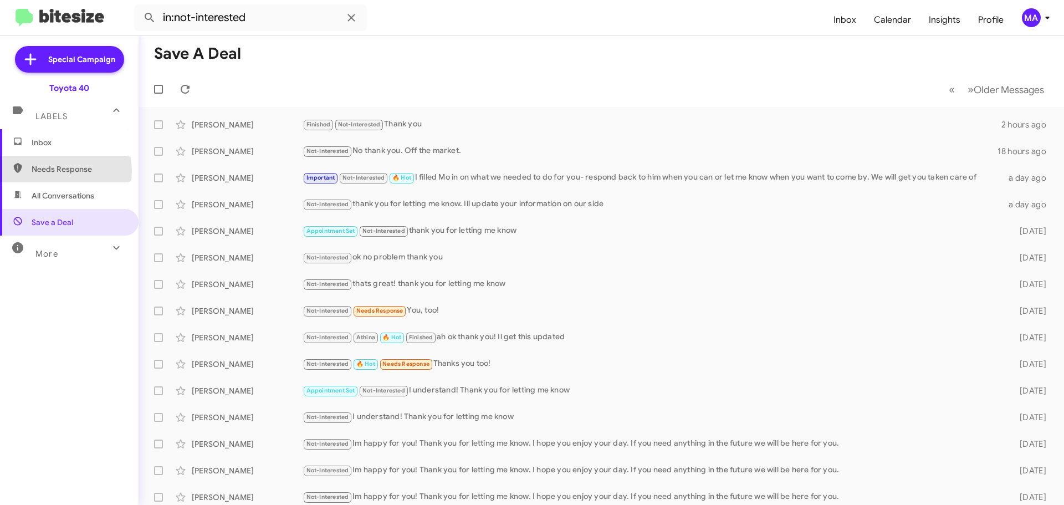
click at [60, 171] on span "Needs Response" at bounding box center [79, 168] width 94 height 11
type input "in:needs-response"
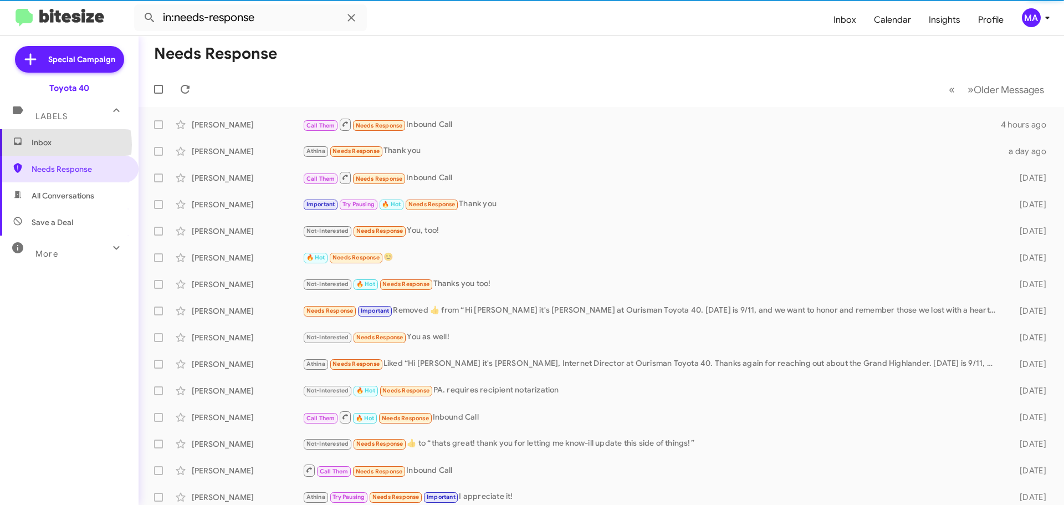
click at [54, 145] on span "Inbox" at bounding box center [79, 142] width 94 height 11
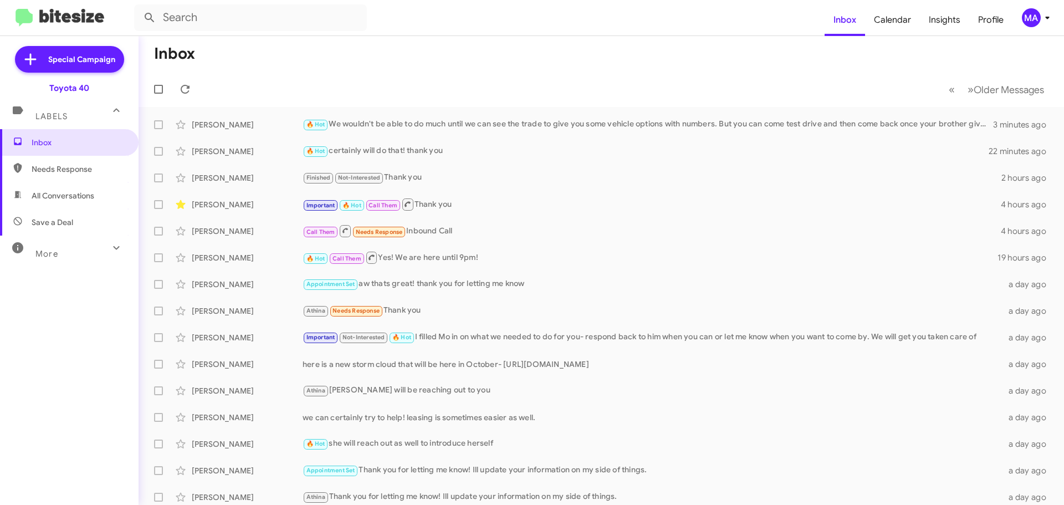
click at [84, 177] on span "Needs Response" at bounding box center [69, 169] width 139 height 27
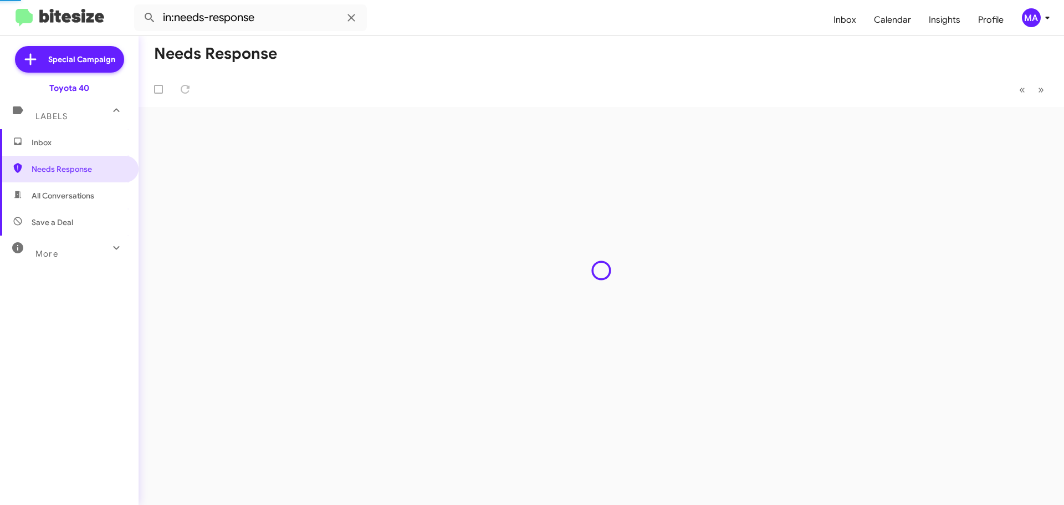
click at [87, 196] on span "All Conversations" at bounding box center [63, 195] width 63 height 11
type input "in:all-conversations"
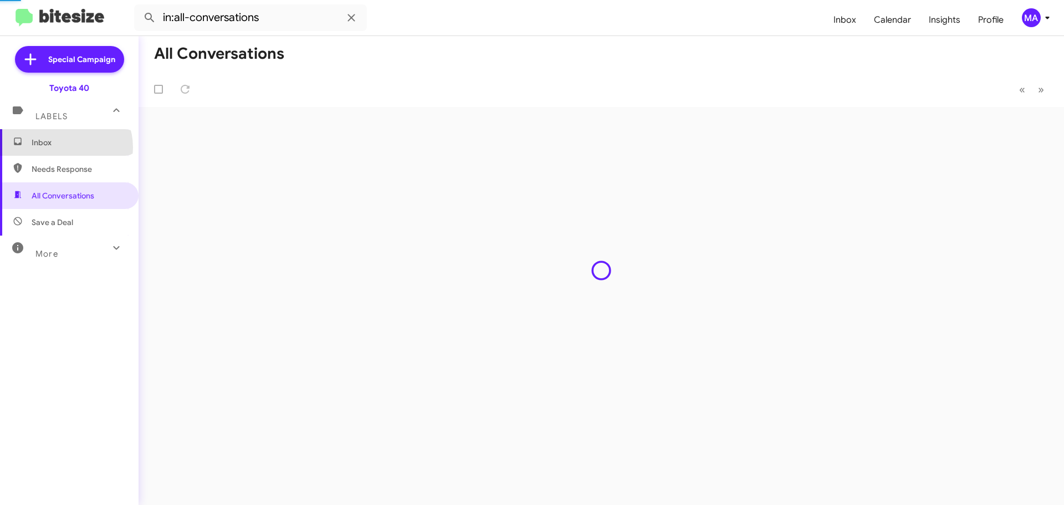
click at [65, 147] on span "Inbox" at bounding box center [79, 142] width 94 height 11
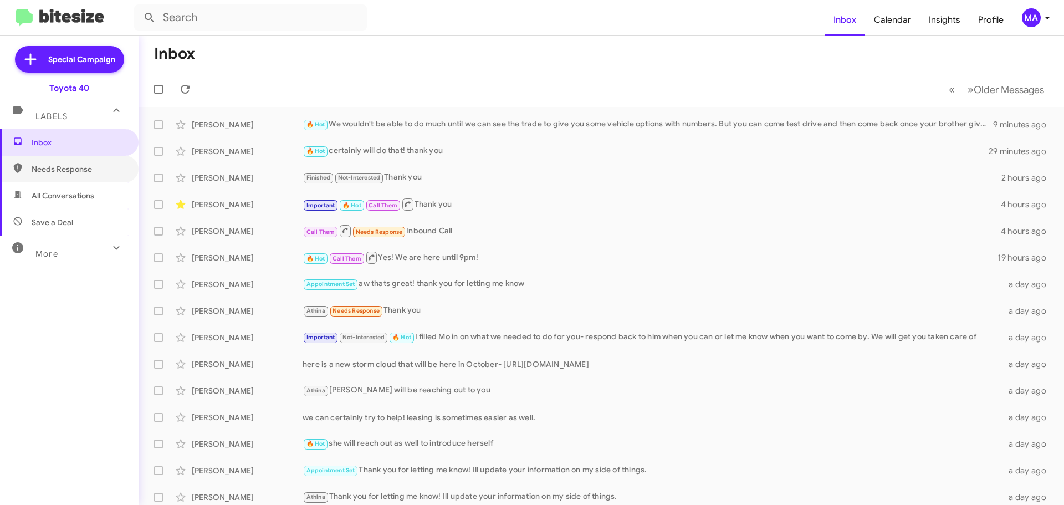
drag, startPoint x: 62, startPoint y: 173, endPoint x: 69, endPoint y: 193, distance: 21.0
click at [63, 173] on span "Needs Response" at bounding box center [79, 168] width 94 height 11
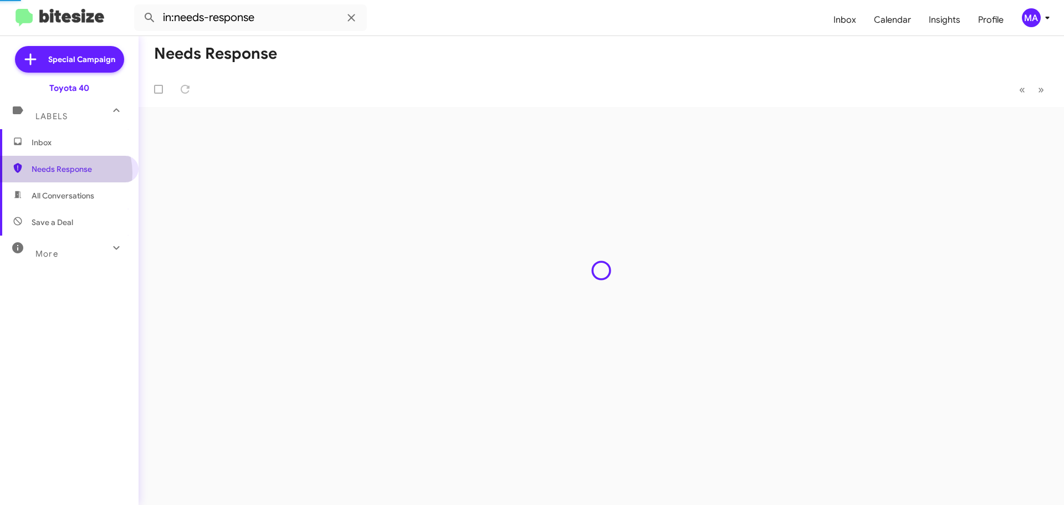
click at [69, 196] on span "All Conversations" at bounding box center [63, 195] width 63 height 11
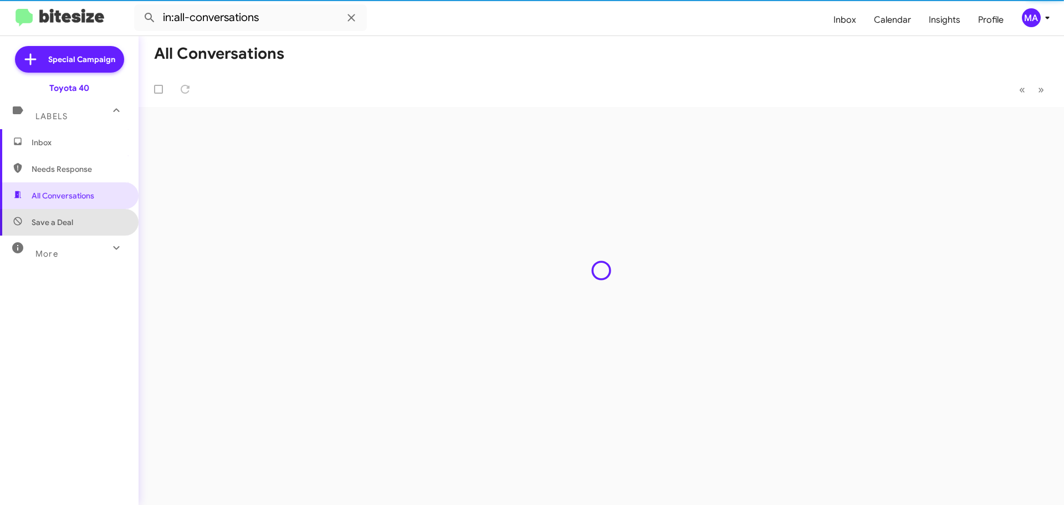
click at [74, 228] on span "Save a Deal" at bounding box center [69, 222] width 139 height 27
type input "in:not-interested"
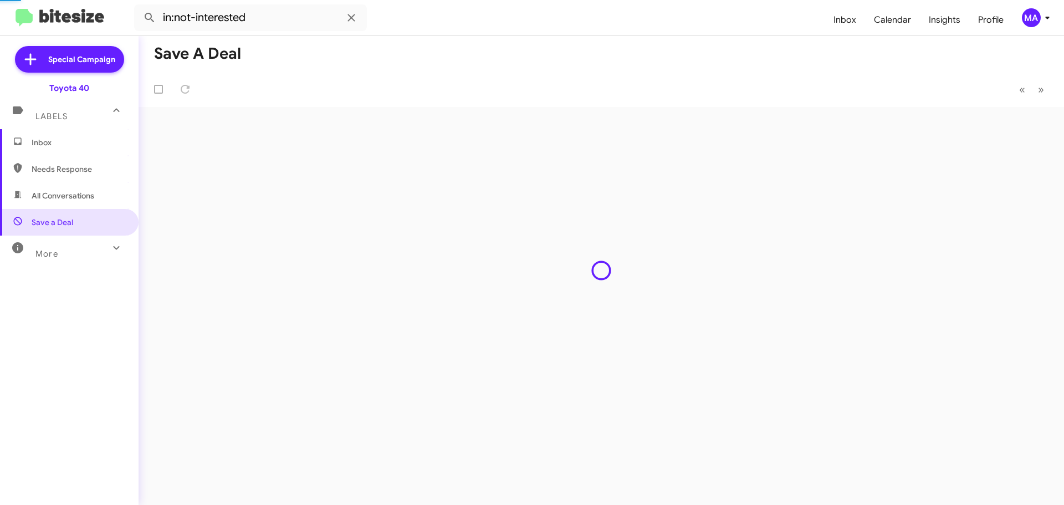
click at [57, 144] on span "Inbox" at bounding box center [79, 142] width 94 height 11
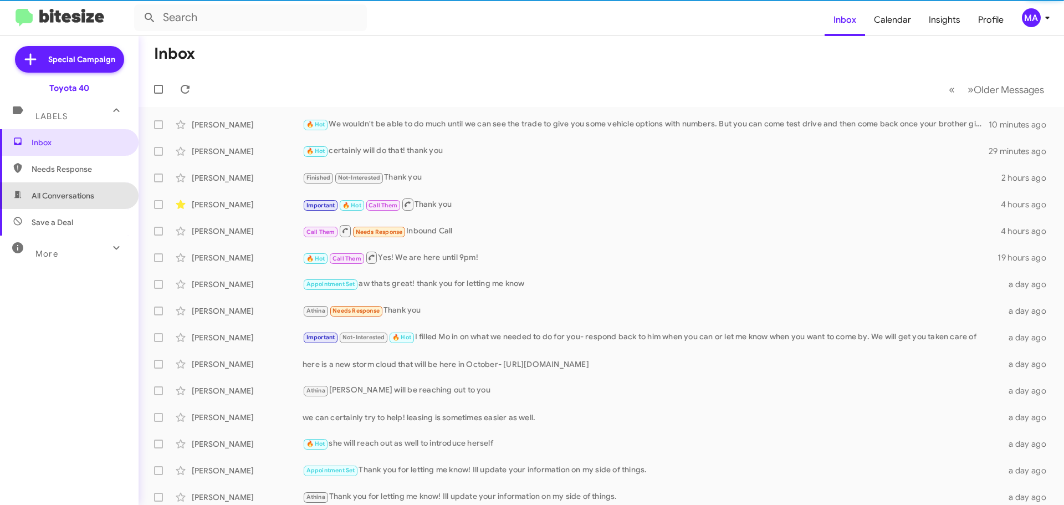
click at [72, 188] on span "All Conversations" at bounding box center [69, 195] width 139 height 27
type input "in:all-conversations"
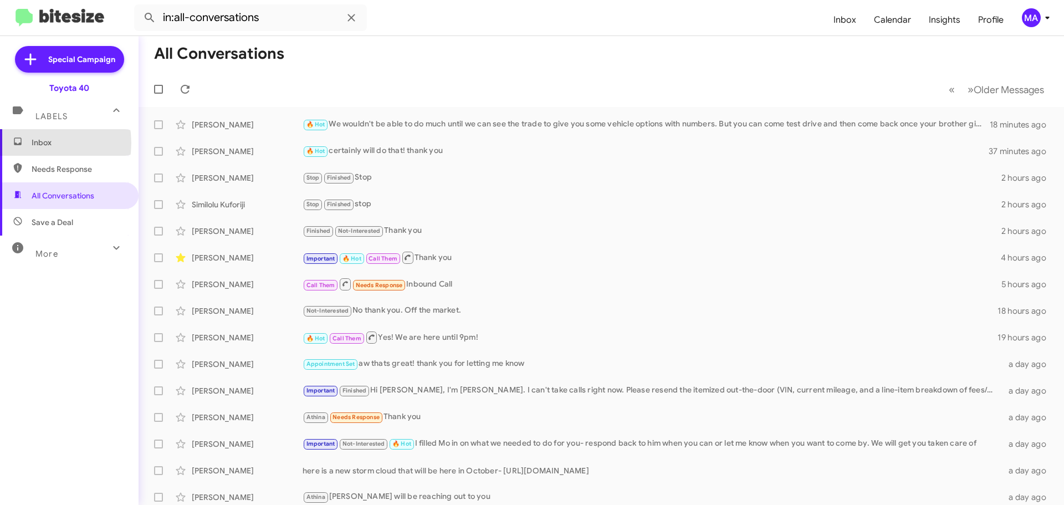
click at [35, 143] on span "Inbox" at bounding box center [79, 142] width 94 height 11
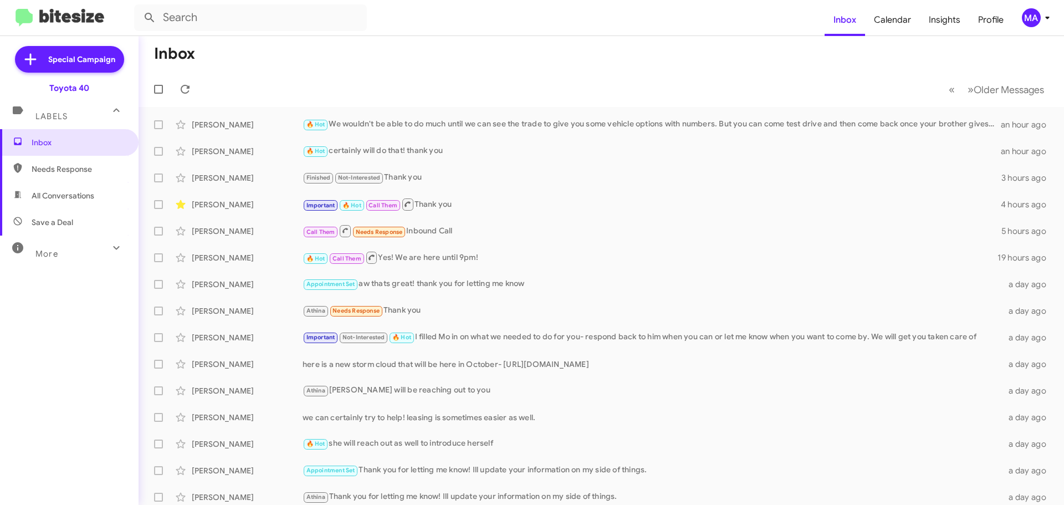
drag, startPoint x: 69, startPoint y: 166, endPoint x: 66, endPoint y: 180, distance: 14.7
click at [69, 166] on span "Needs Response" at bounding box center [79, 168] width 94 height 11
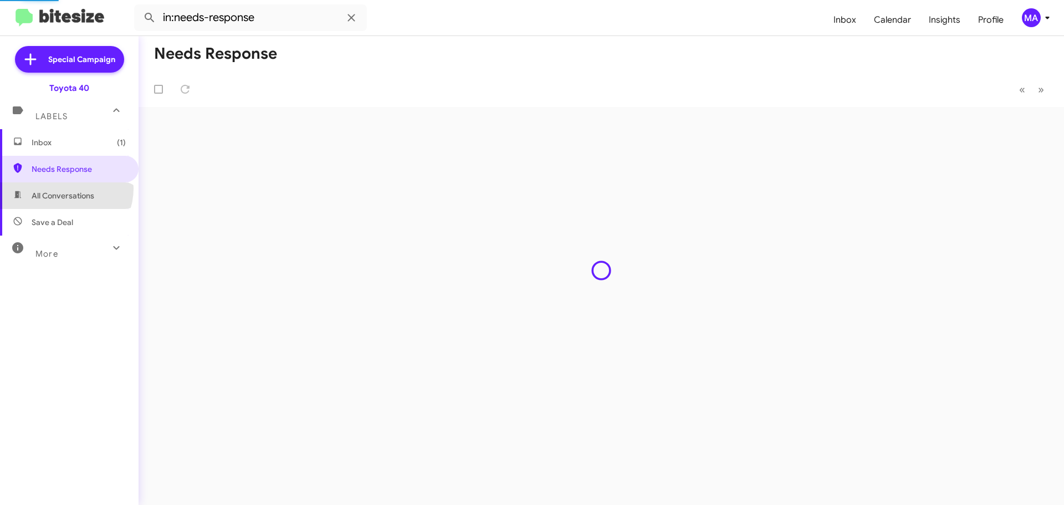
click at [65, 188] on span "All Conversations" at bounding box center [69, 195] width 139 height 27
type input "in:all-conversations"
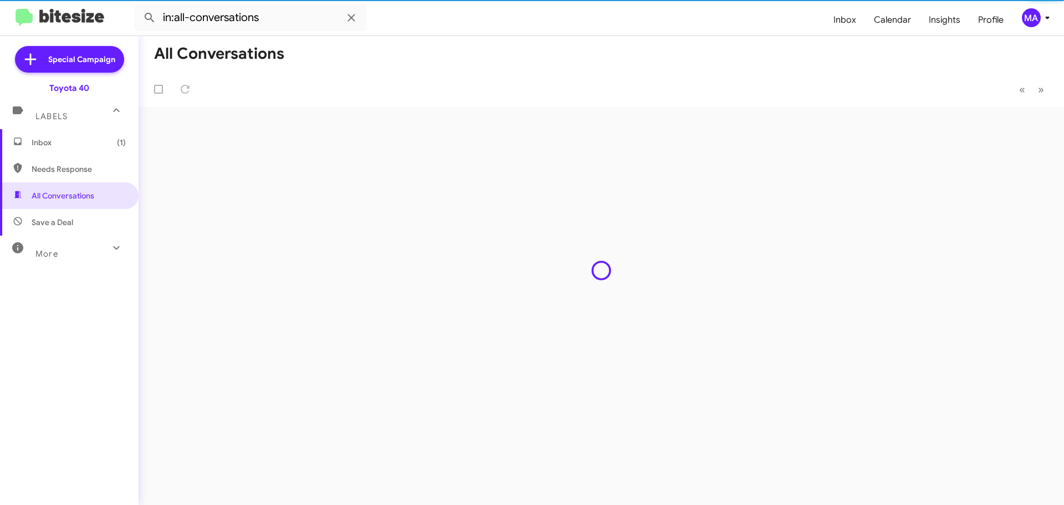
click at [53, 143] on span "Inbox (1)" at bounding box center [79, 142] width 94 height 11
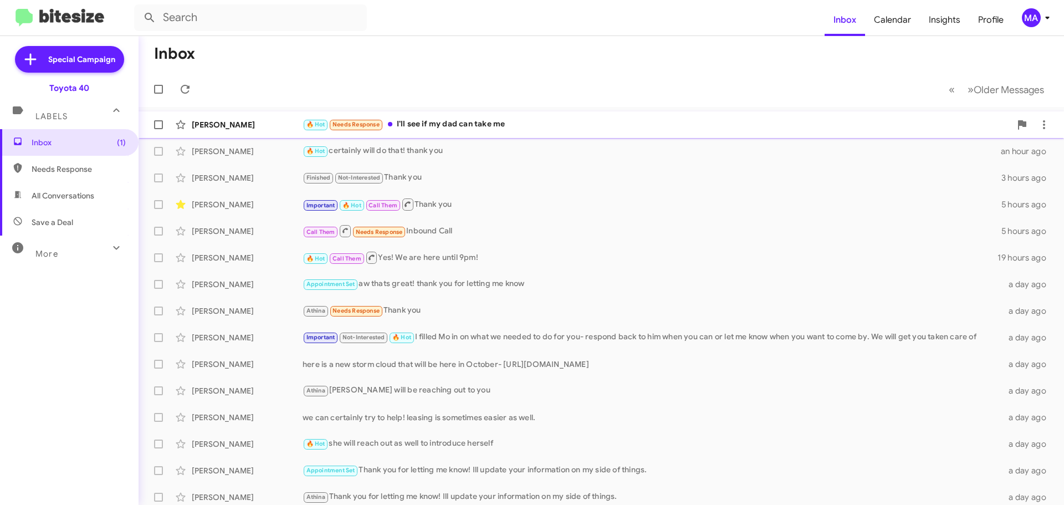
click at [467, 120] on div "🔥 Hot Needs Response I'll see if my dad can take me" at bounding box center [657, 124] width 708 height 13
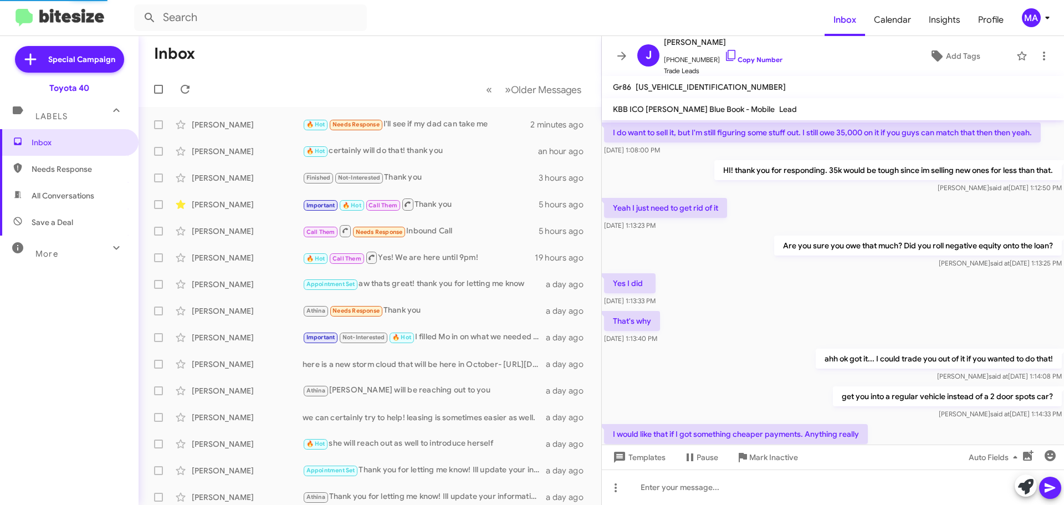
scroll to position [496, 0]
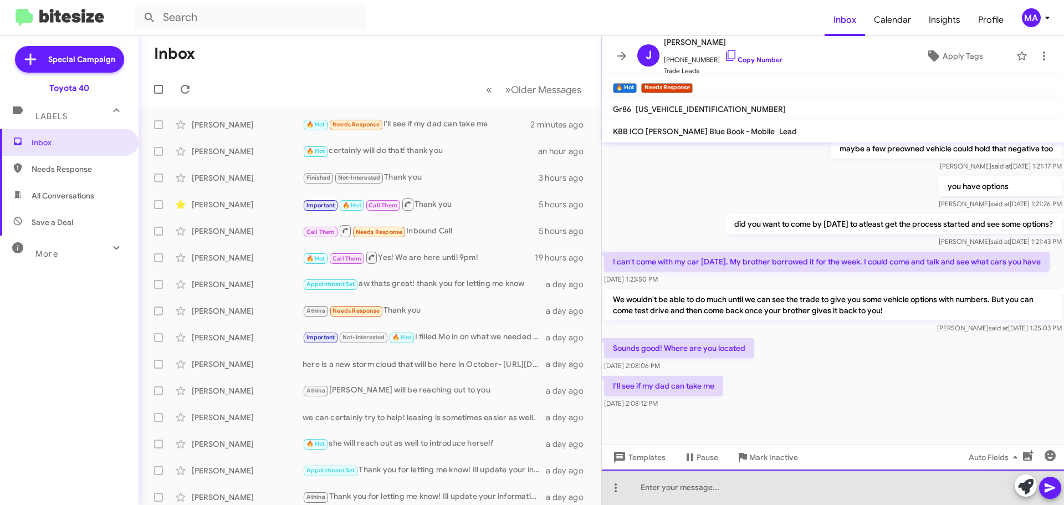
click at [670, 483] on div at bounding box center [833, 486] width 462 height 35
paste div
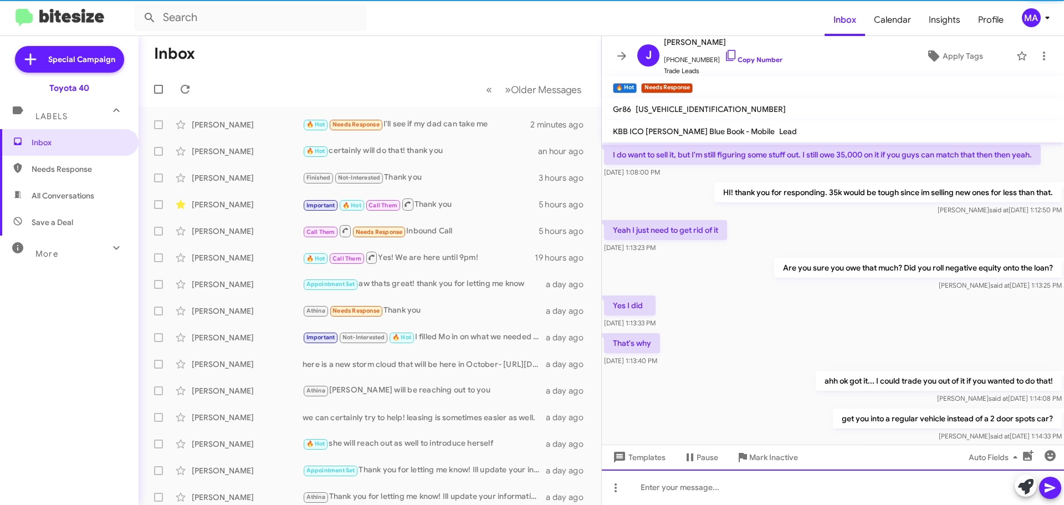
scroll to position [55, 0]
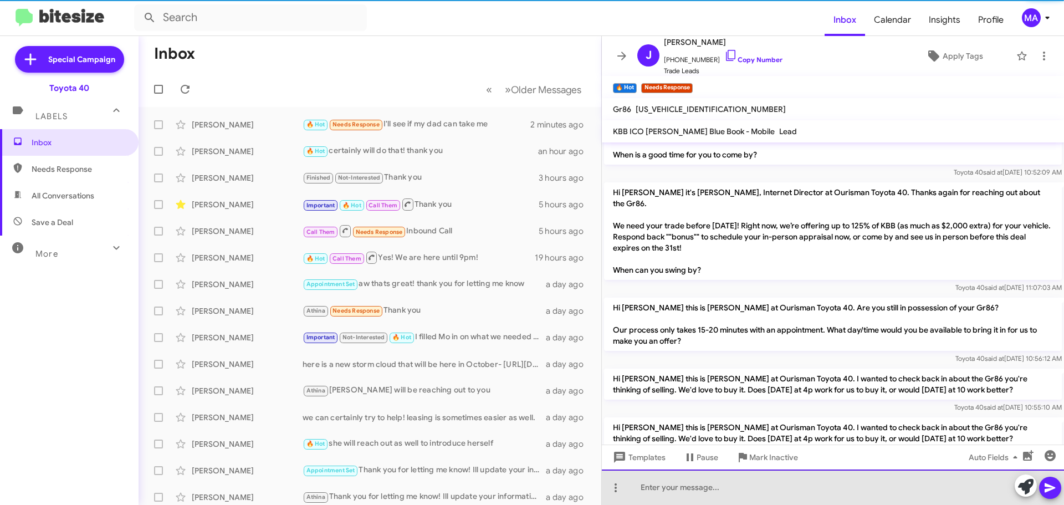
click at [670, 483] on div at bounding box center [833, 486] width 462 height 35
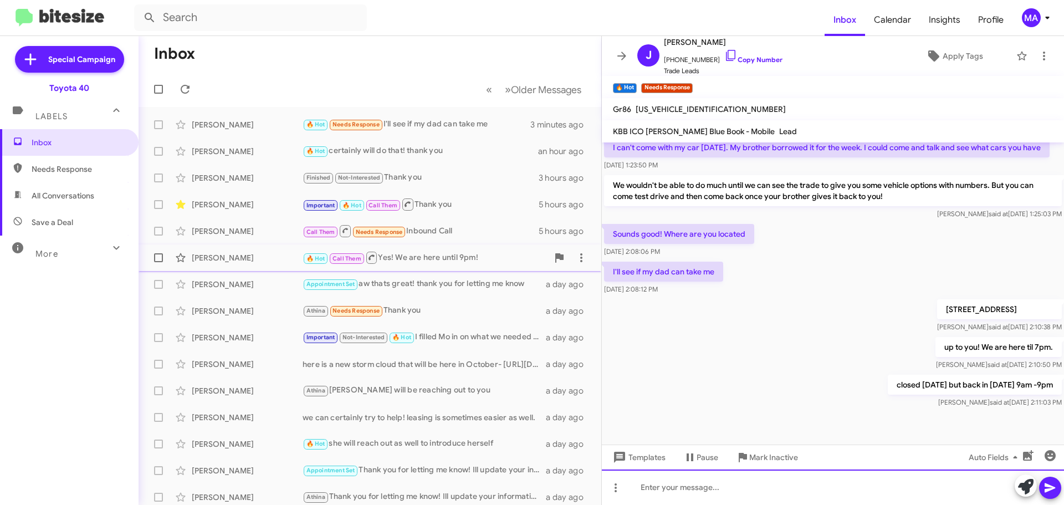
scroll to position [1082, 0]
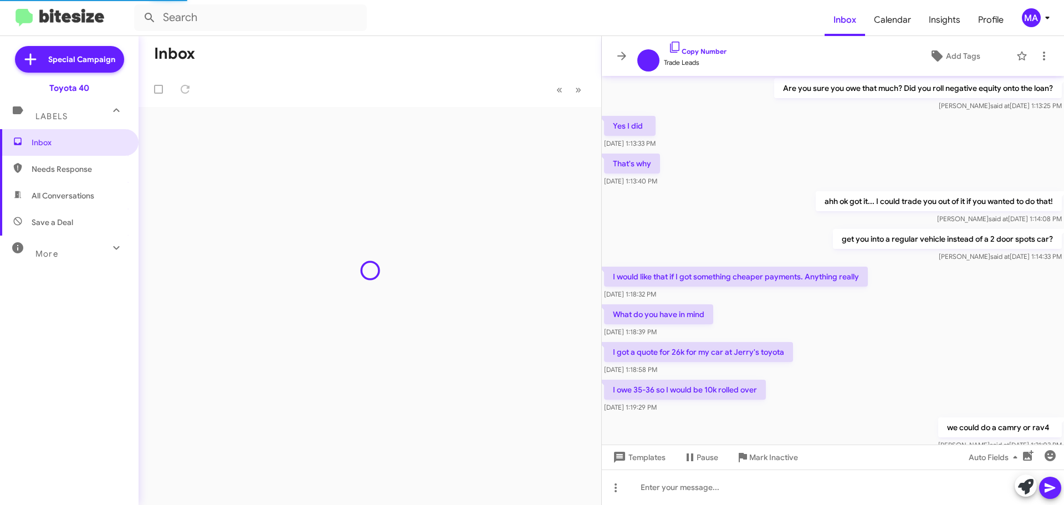
scroll to position [452, 0]
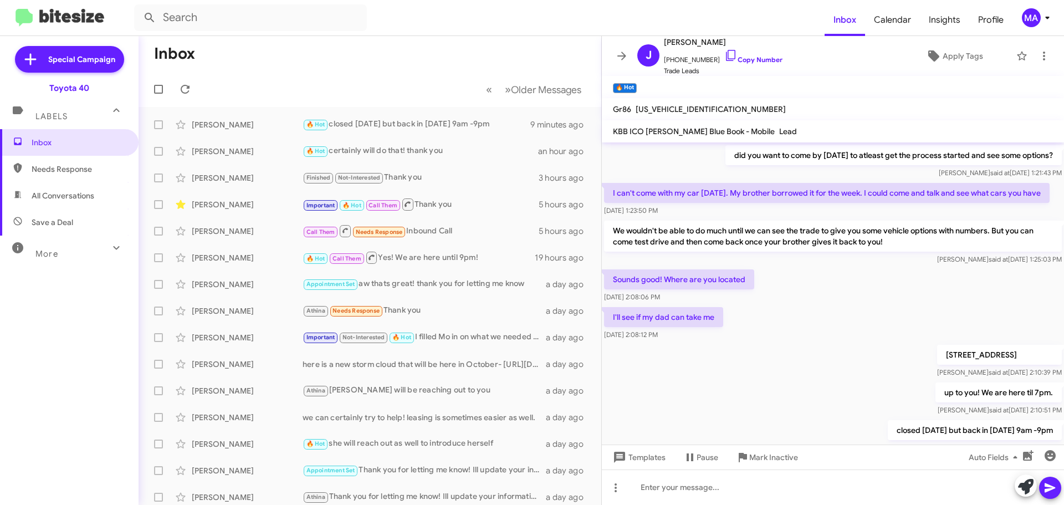
click at [94, 189] on span "All Conversations" at bounding box center [69, 195] width 139 height 27
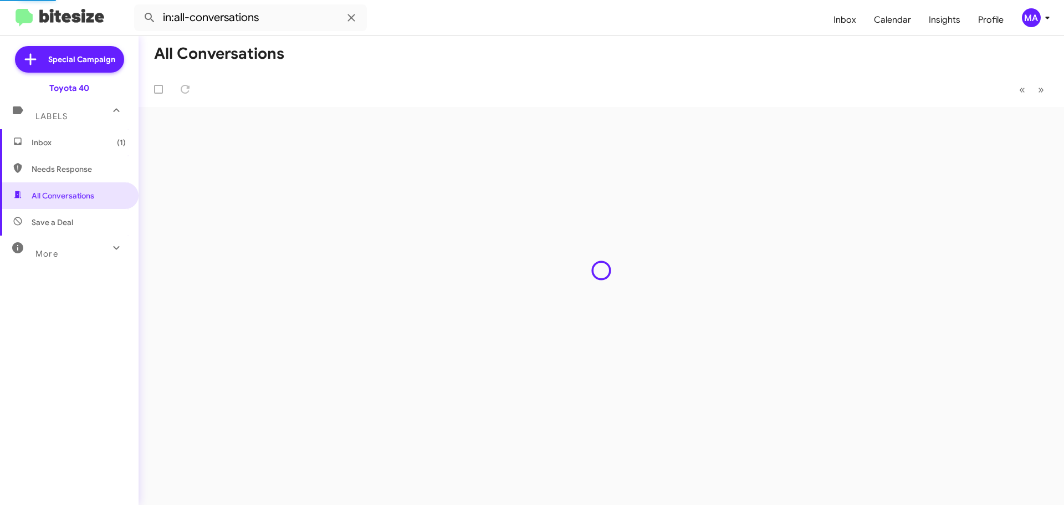
click at [87, 224] on span "Save a Deal" at bounding box center [69, 222] width 139 height 27
type input "in:not-interested"
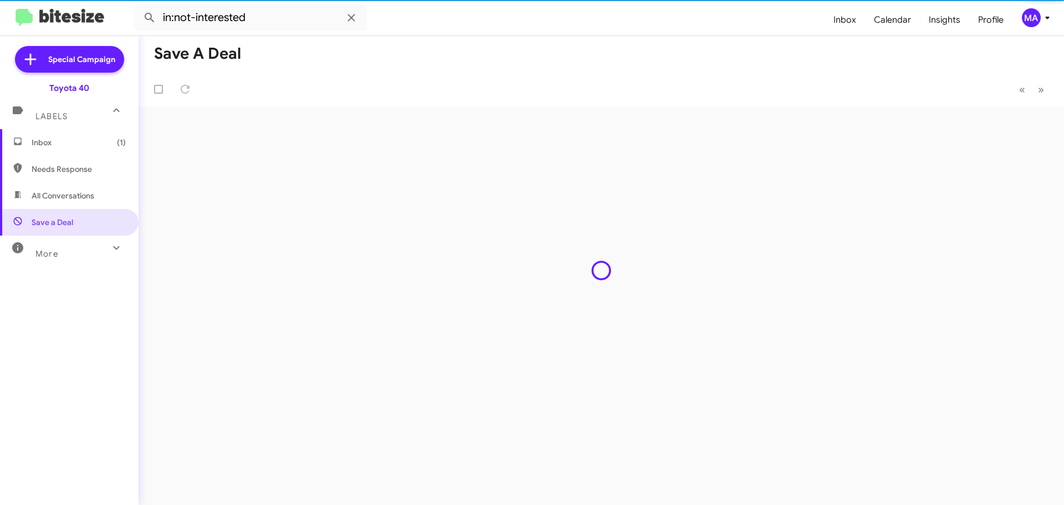
click at [53, 136] on span "Inbox (1)" at bounding box center [69, 142] width 139 height 27
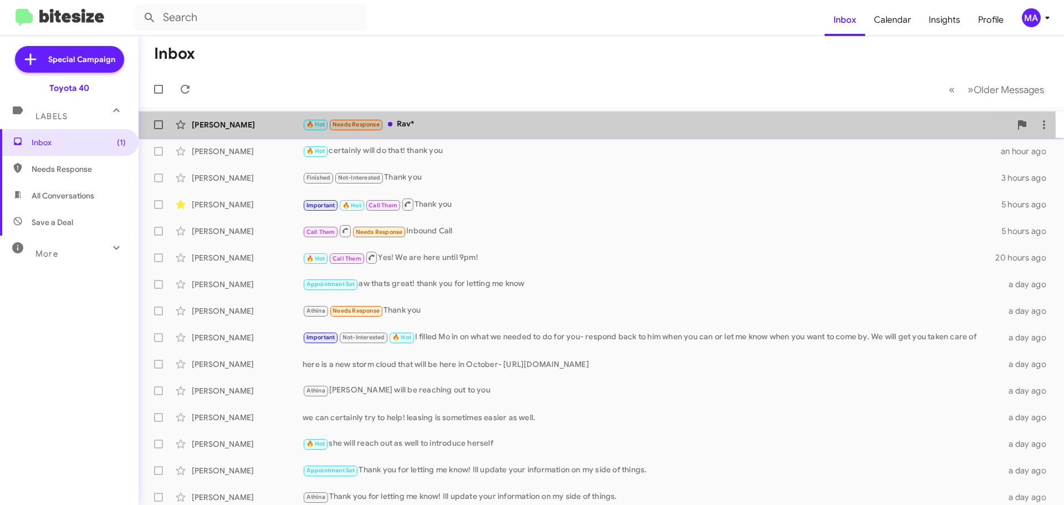
click at [459, 127] on div "🔥 Hot Needs Response Rav*" at bounding box center [657, 124] width 708 height 13
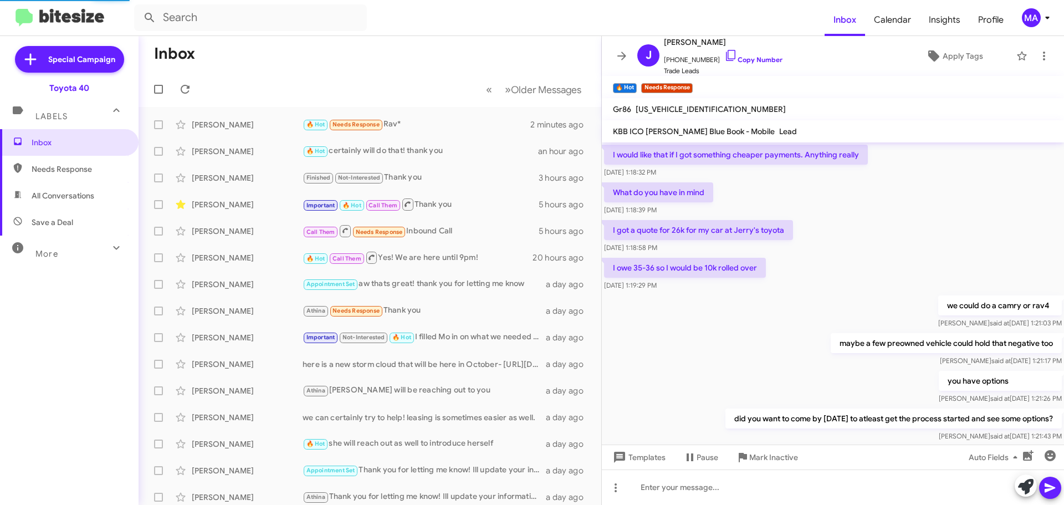
scroll to position [496, 0]
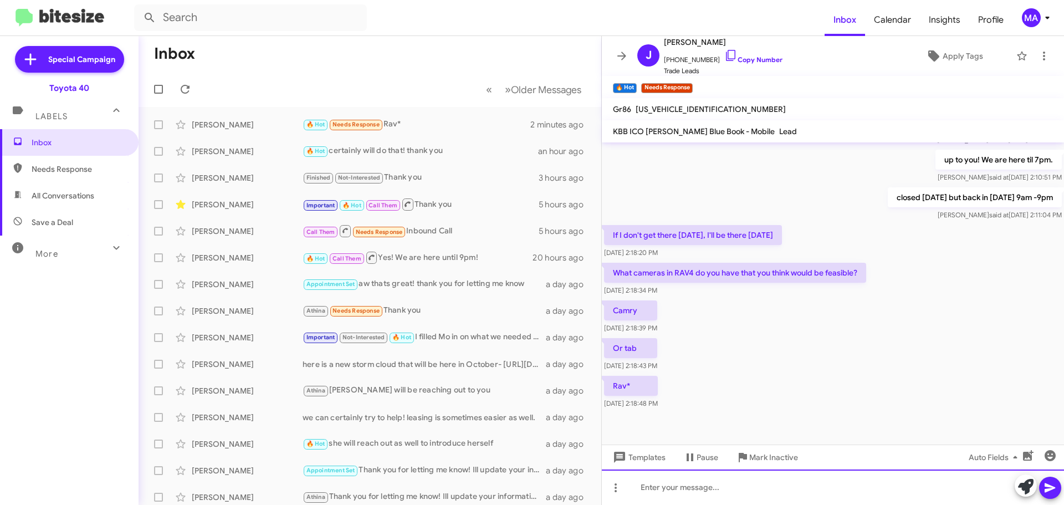
click at [676, 491] on div at bounding box center [833, 486] width 462 height 35
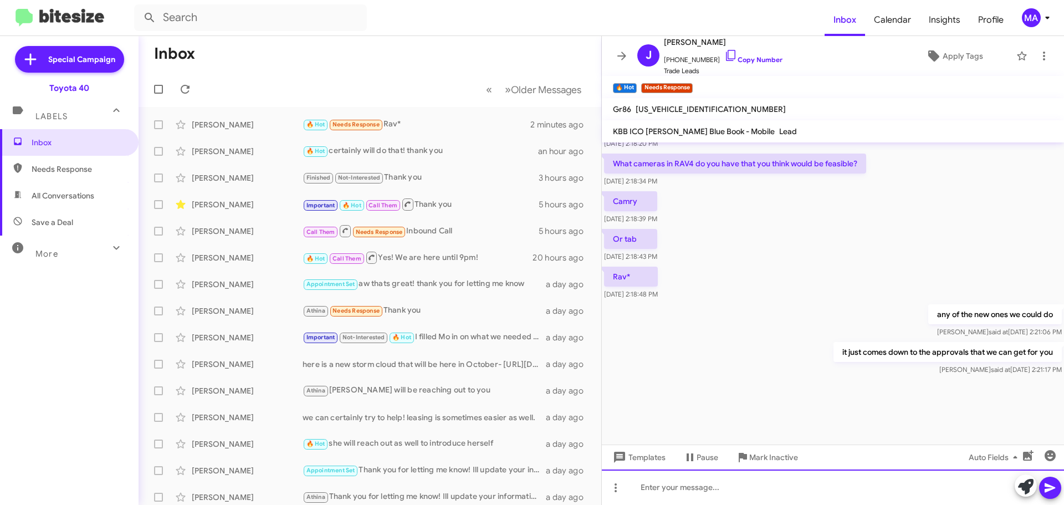
scroll to position [1365, 0]
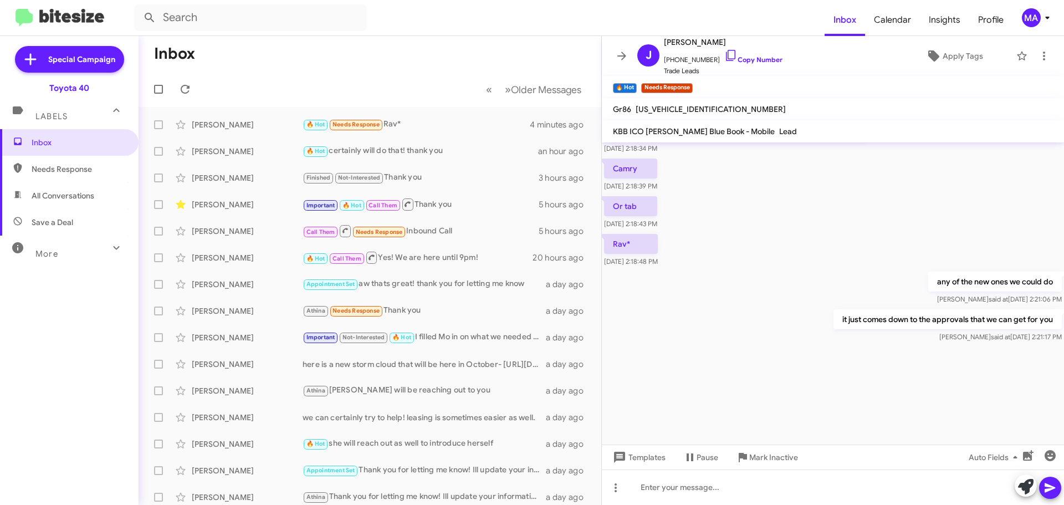
click at [80, 192] on span "All Conversations" at bounding box center [63, 195] width 63 height 11
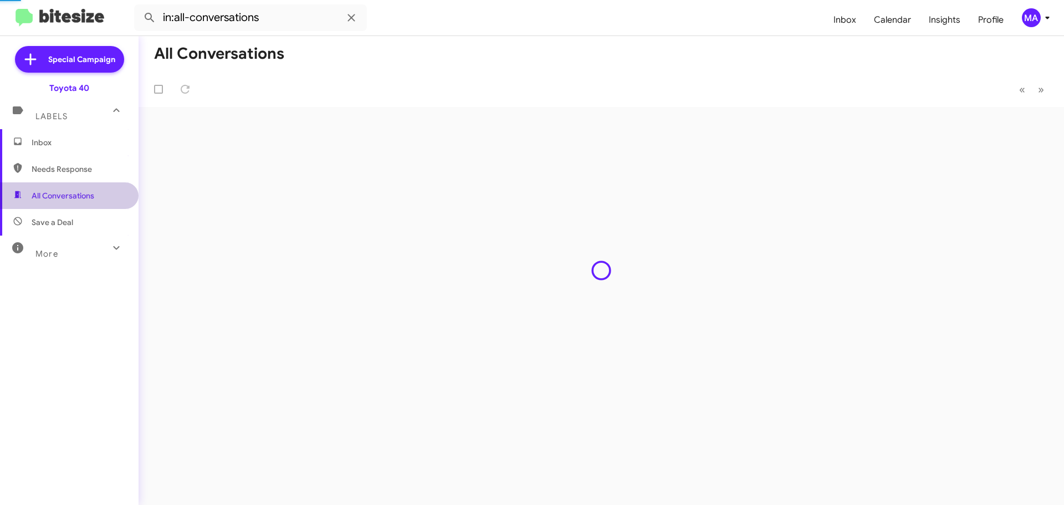
click at [75, 180] on span "Needs Response" at bounding box center [69, 169] width 139 height 27
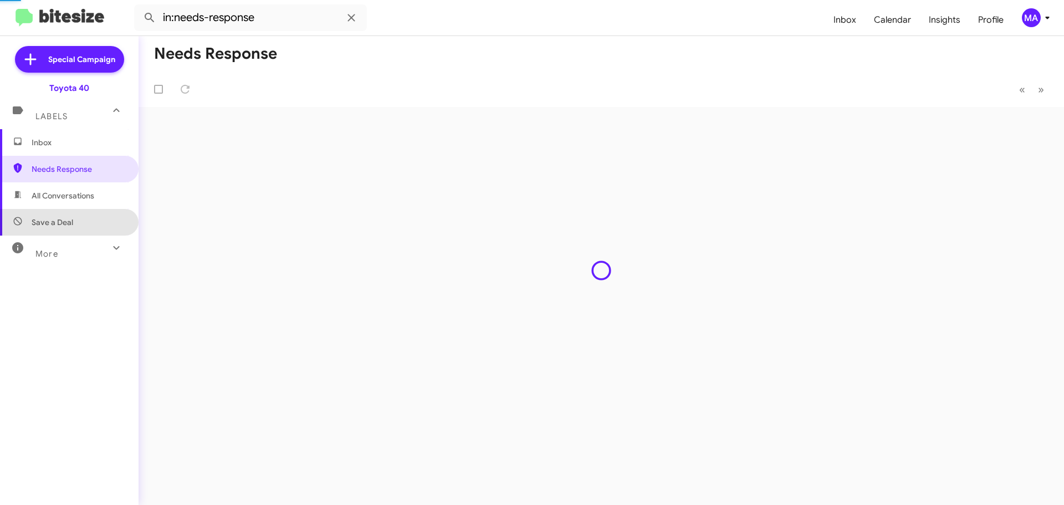
click at [77, 211] on span "Save a Deal" at bounding box center [69, 222] width 139 height 27
type input "in:not-interested"
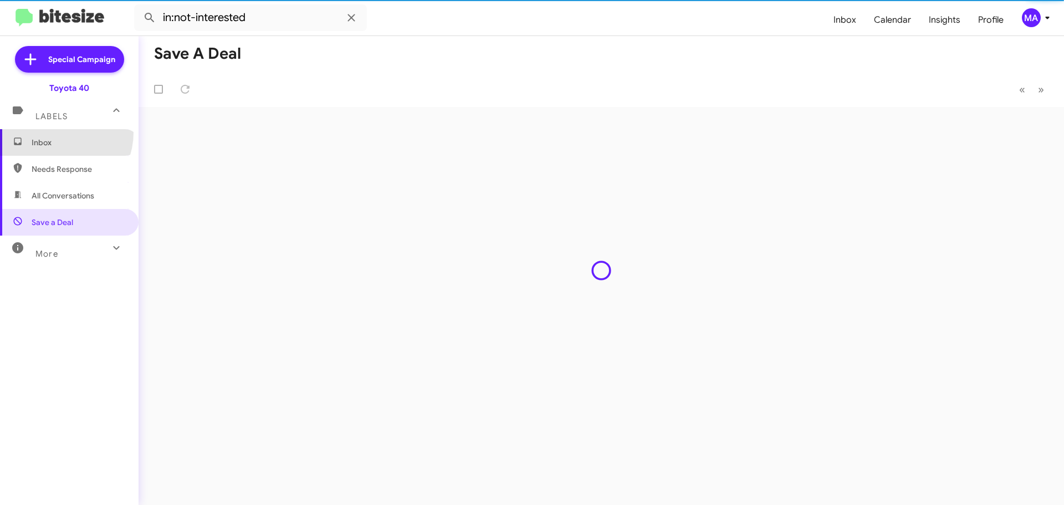
click at [55, 132] on span "Inbox" at bounding box center [69, 142] width 139 height 27
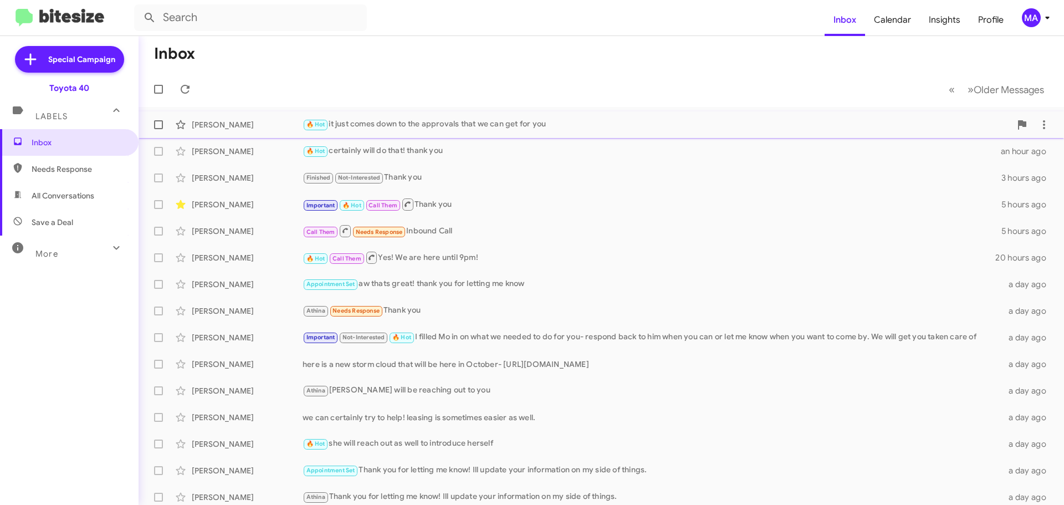
click at [467, 120] on div "🔥 Hot it just comes down to the approvals that we can get for you" at bounding box center [657, 124] width 708 height 13
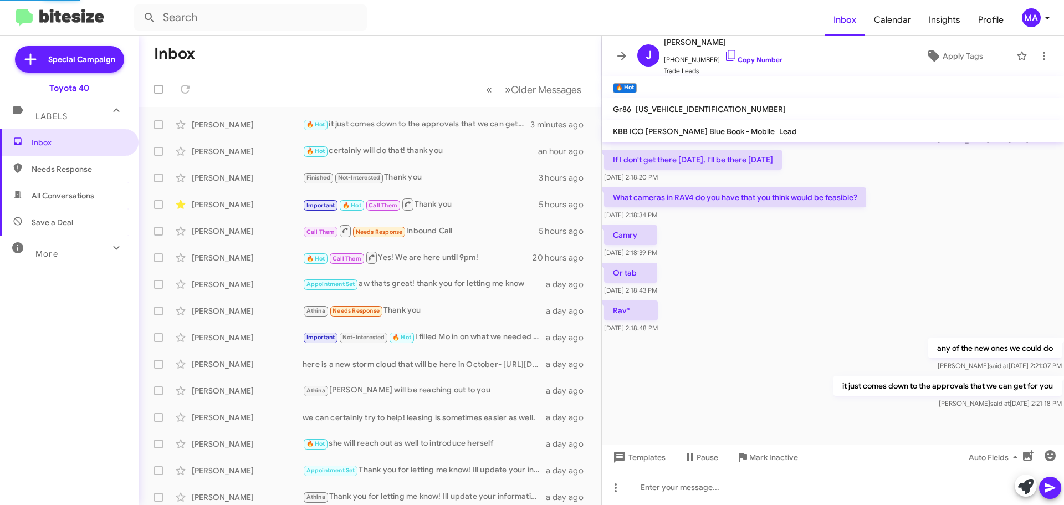
scroll to position [518, 0]
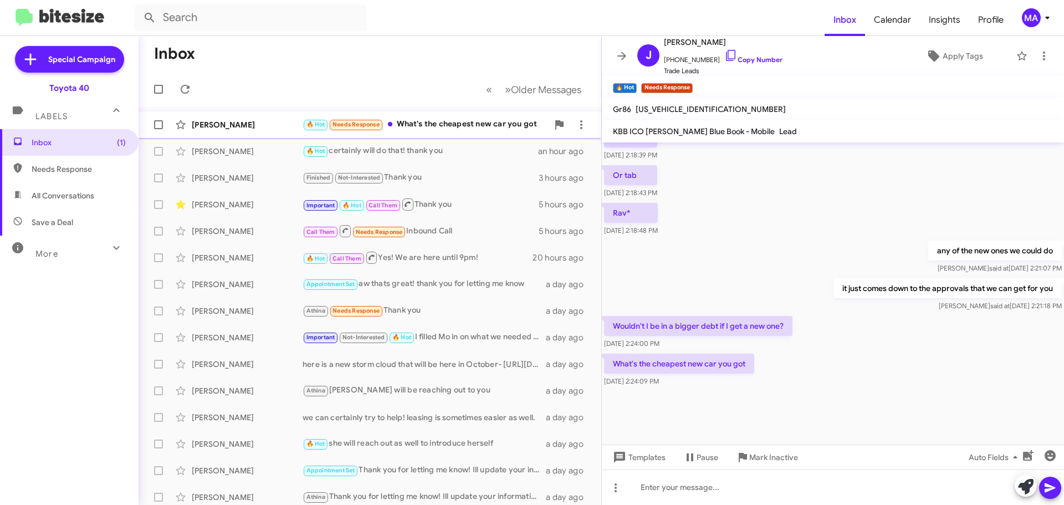
click at [442, 126] on div "🔥 Hot Needs Response What's the cheapest new car you got" at bounding box center [425, 124] width 245 height 13
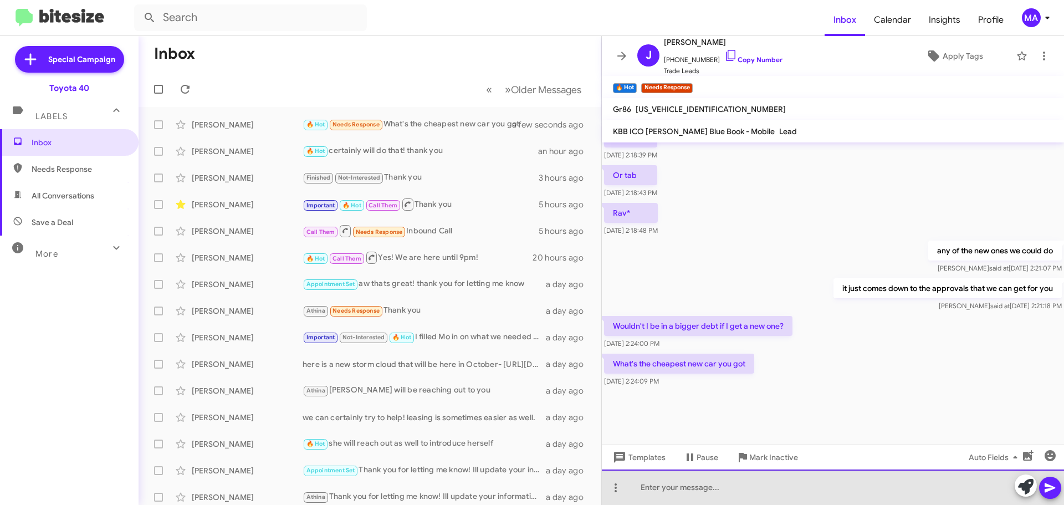
click at [687, 489] on div at bounding box center [833, 486] width 462 height 35
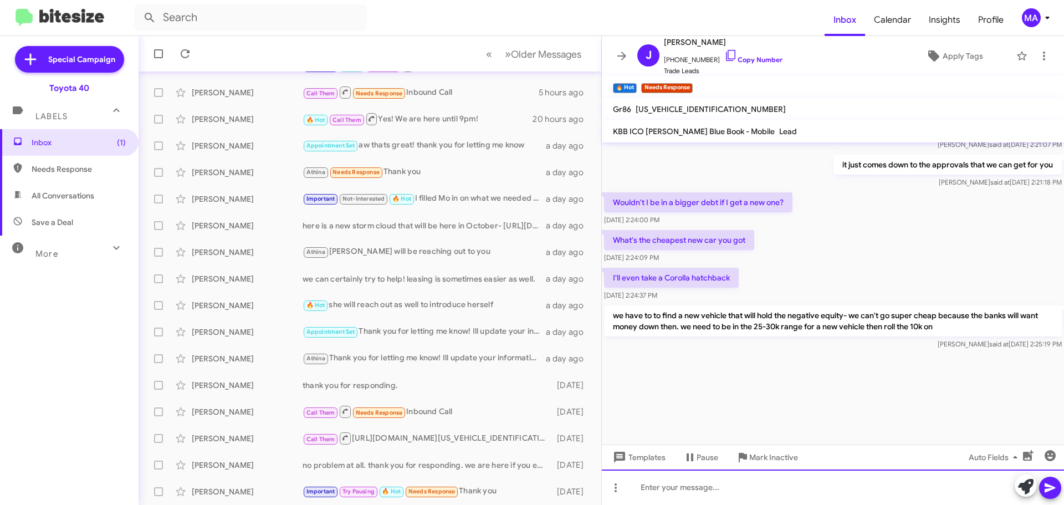
scroll to position [1538, 0]
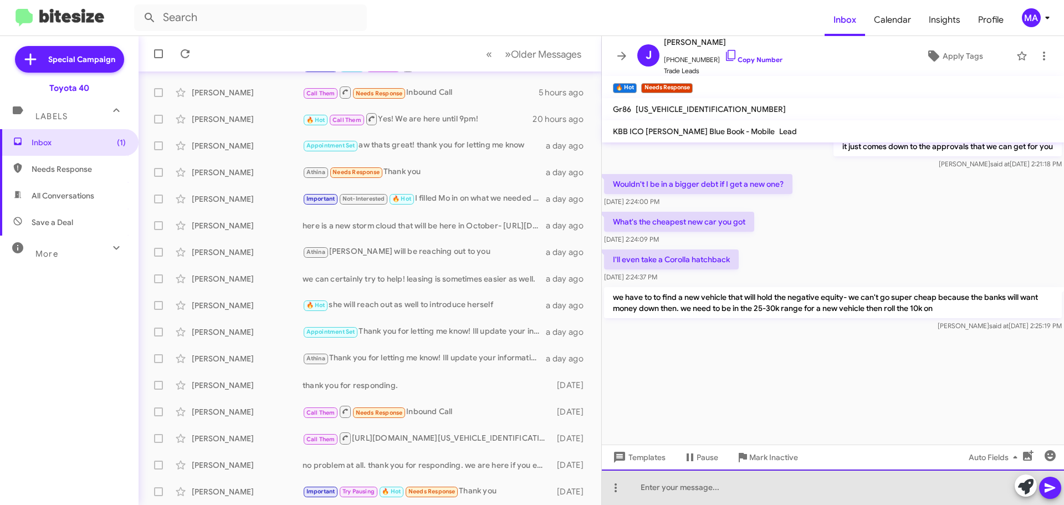
click at [654, 488] on div at bounding box center [833, 486] width 462 height 35
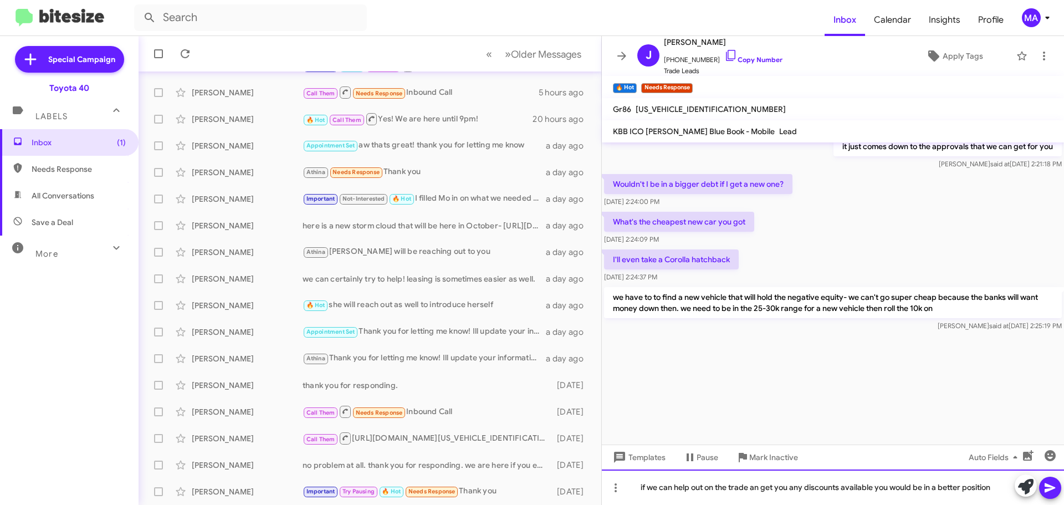
click at [995, 486] on div "if we can help out on the trade an get you any discounts available you would be…" at bounding box center [833, 486] width 462 height 35
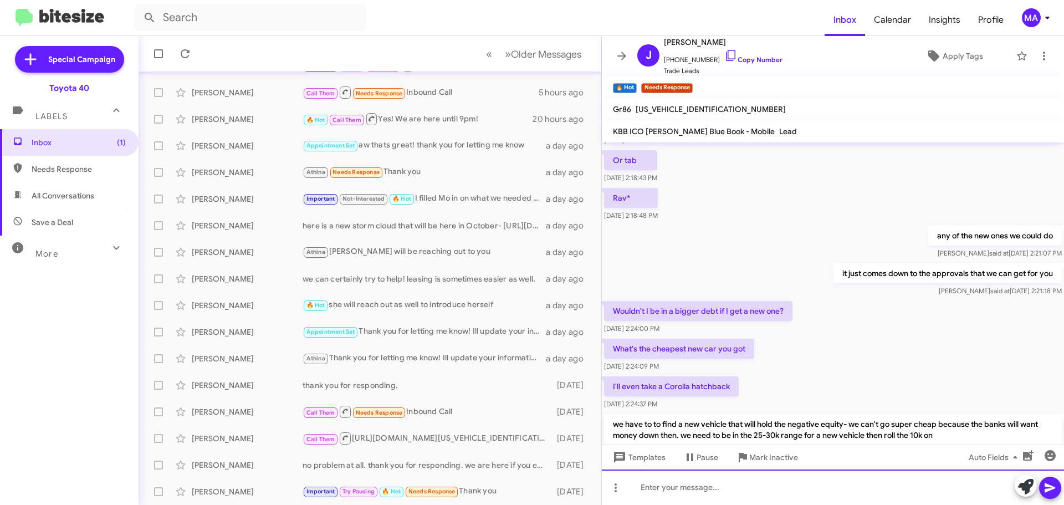
scroll to position [1578, 0]
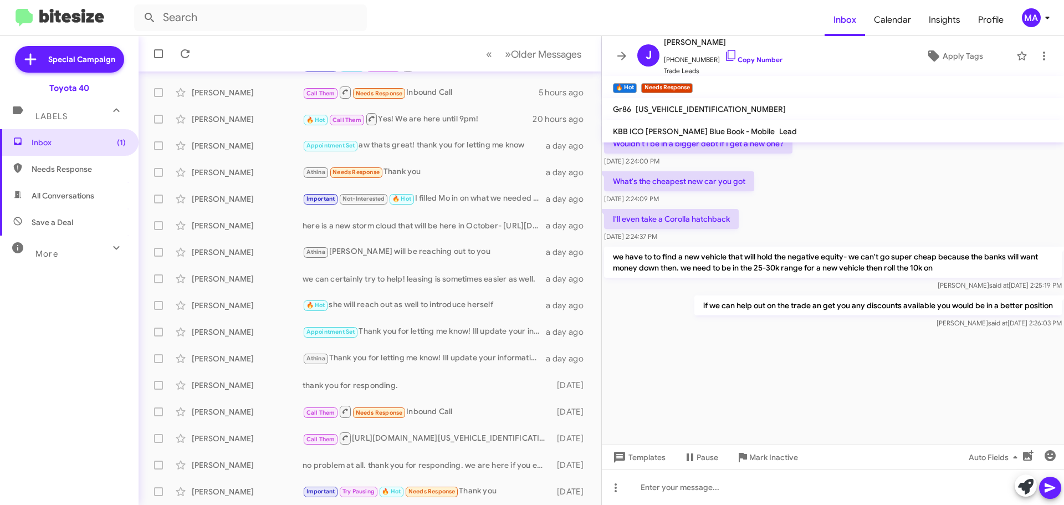
click at [52, 170] on span "Needs Response" at bounding box center [79, 168] width 94 height 11
type input "in:needs-response"
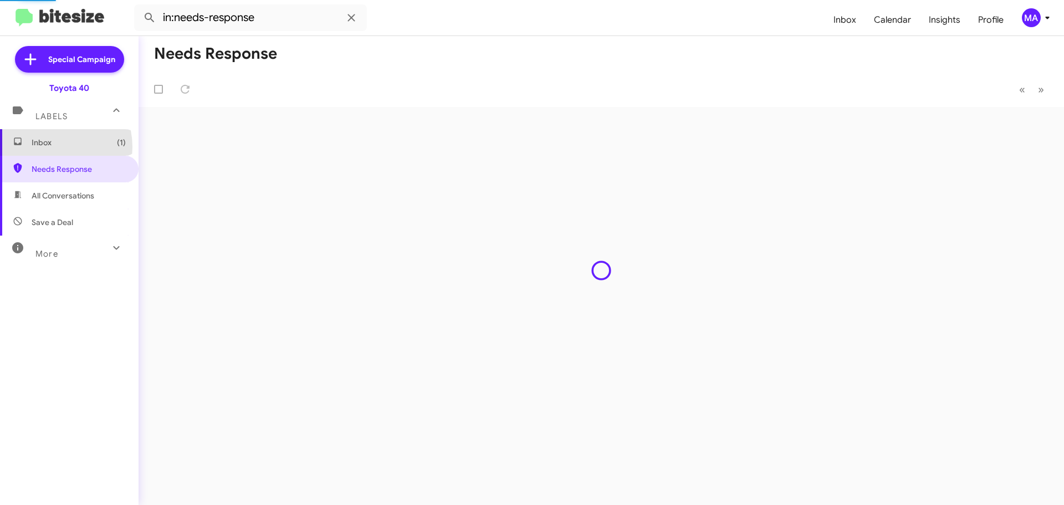
click at [52, 146] on span "Inbox (1)" at bounding box center [79, 142] width 94 height 11
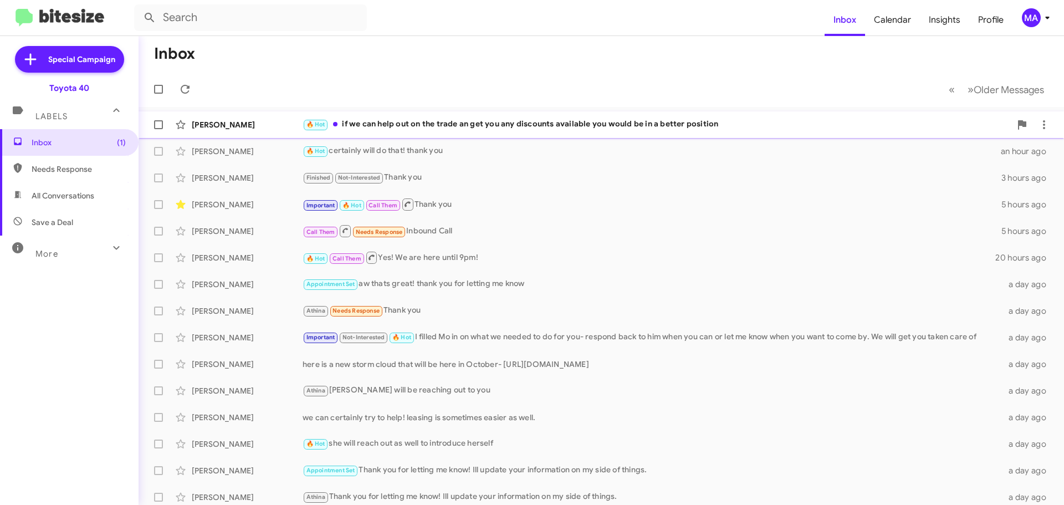
click at [472, 121] on div "🔥 Hot if we can help out on the trade an get you any discounts available you wo…" at bounding box center [657, 124] width 708 height 13
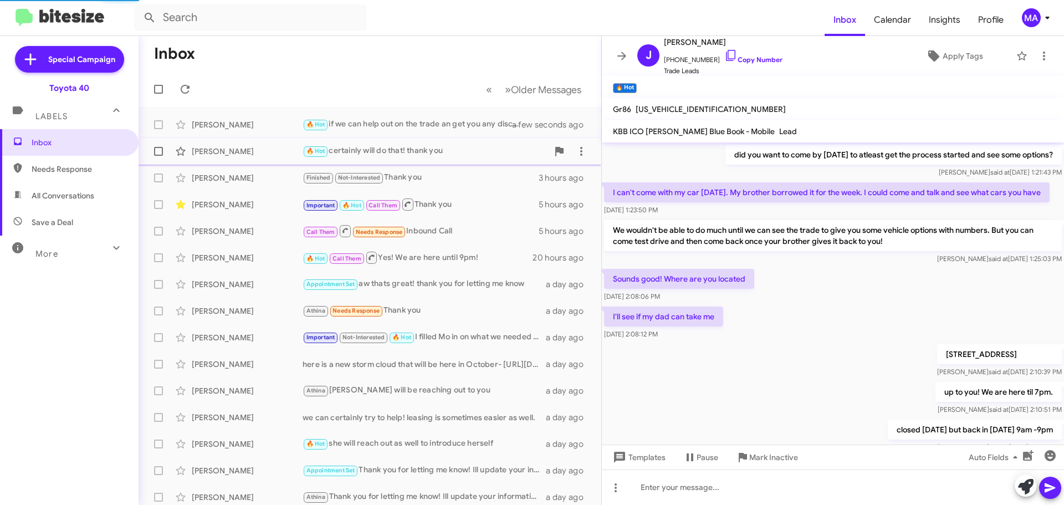
scroll to position [507, 0]
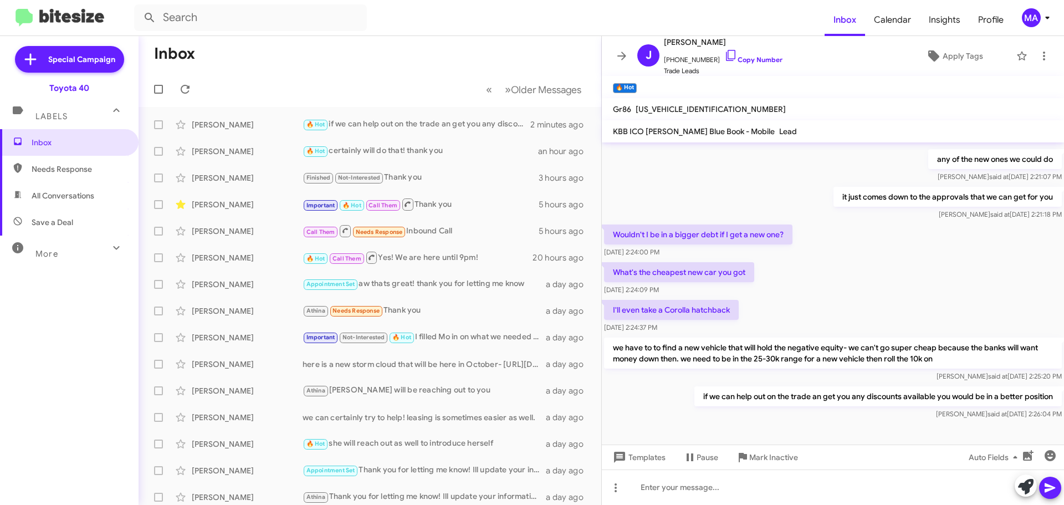
scroll to position [529, 0]
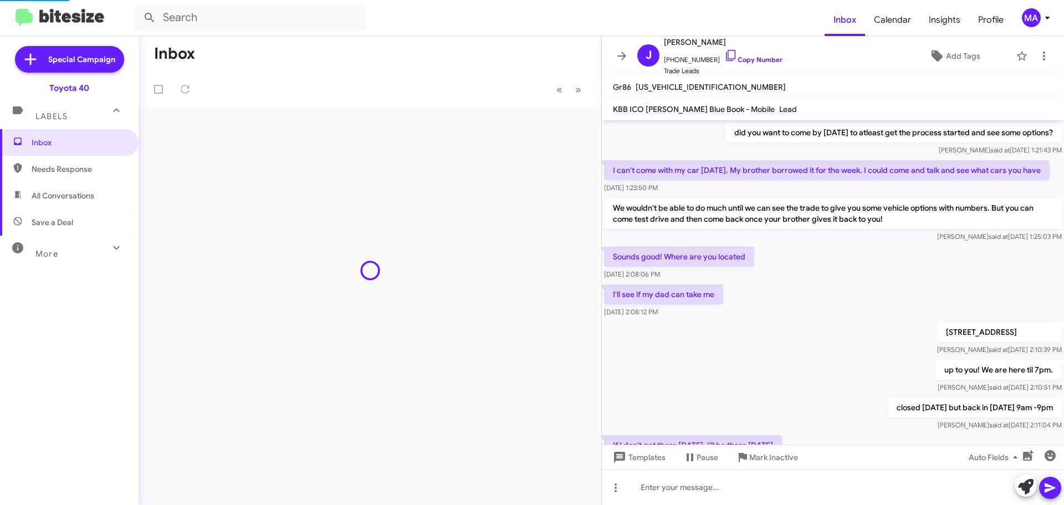
scroll to position [463, 0]
